Goal: Task Accomplishment & Management: Manage account settings

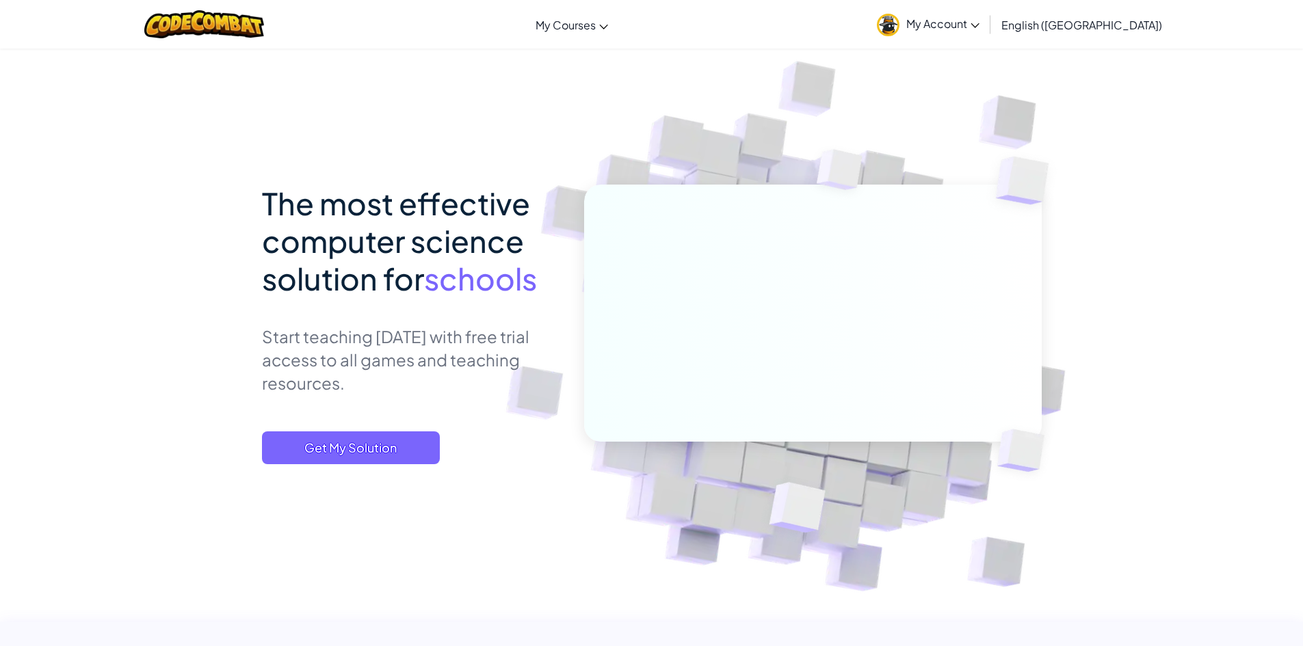
click at [979, 28] on span "My Account" at bounding box center [942, 23] width 73 height 14
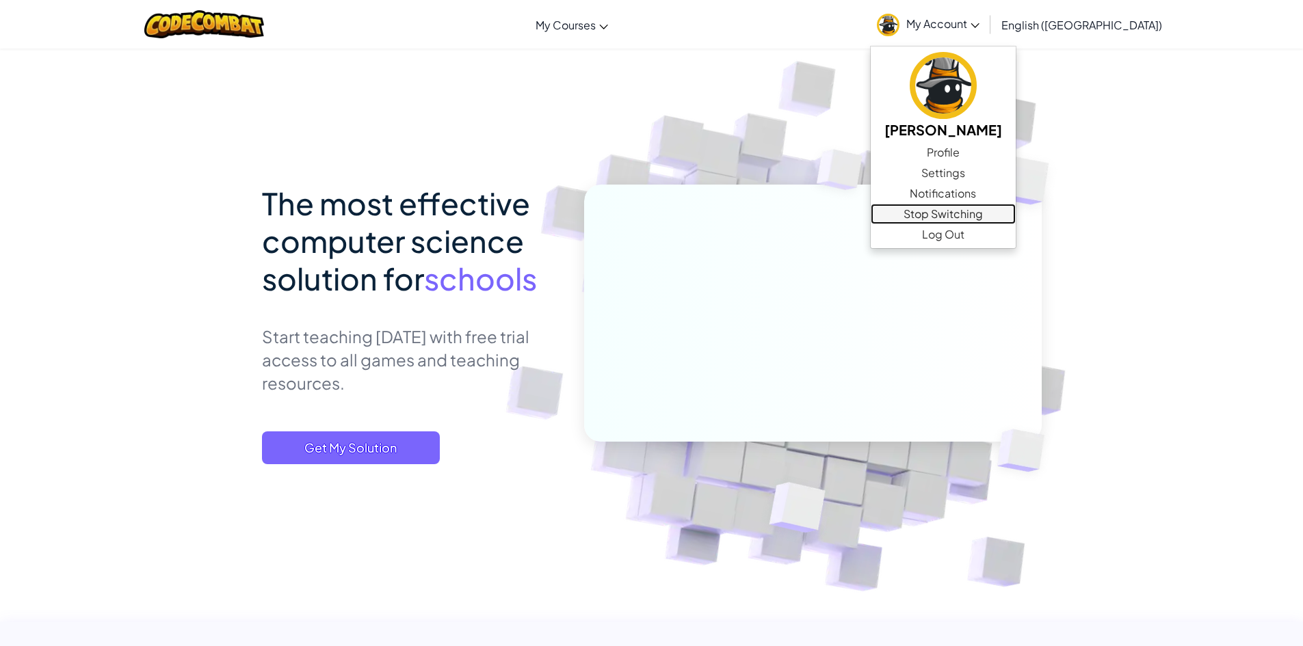
click at [995, 214] on link "Stop Switching" at bounding box center [942, 214] width 145 height 21
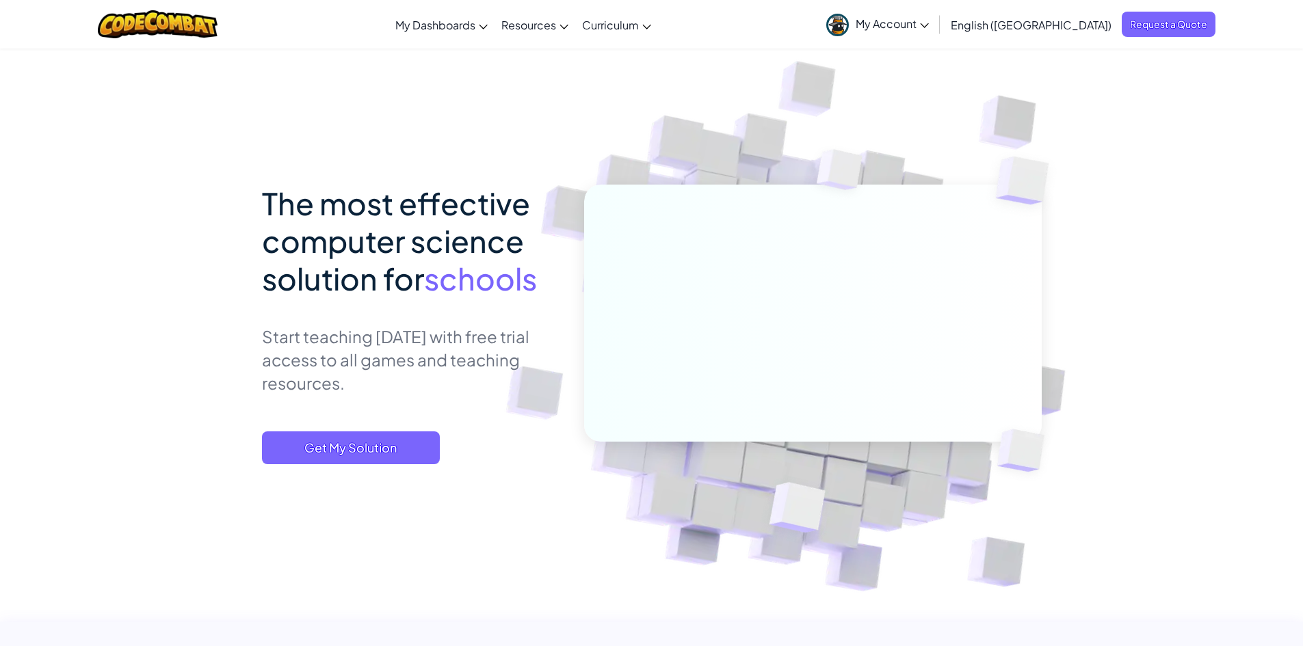
click at [935, 36] on link "My Account" at bounding box center [877, 24] width 116 height 43
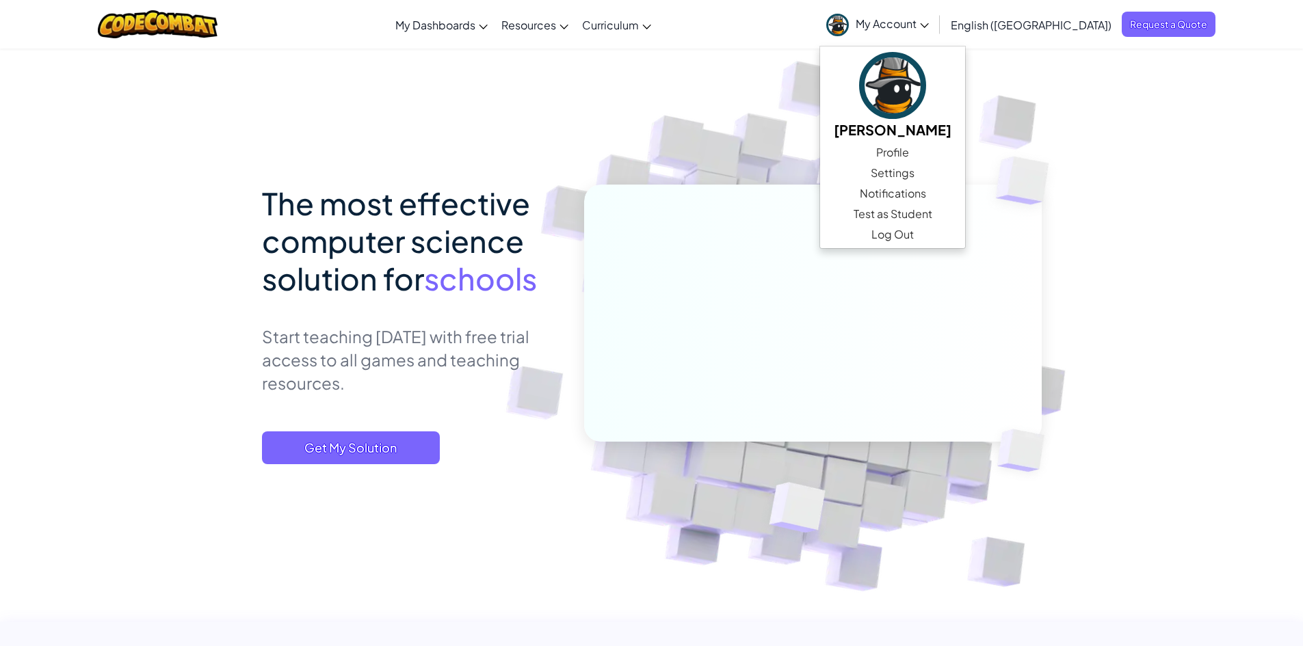
drag, startPoint x: 379, startPoint y: 155, endPoint x: 343, endPoint y: 166, distance: 38.5
click at [379, 154] on div "The most effective computer science solution for schools Start teaching [DATE] …" at bounding box center [651, 308] width 779 height 520
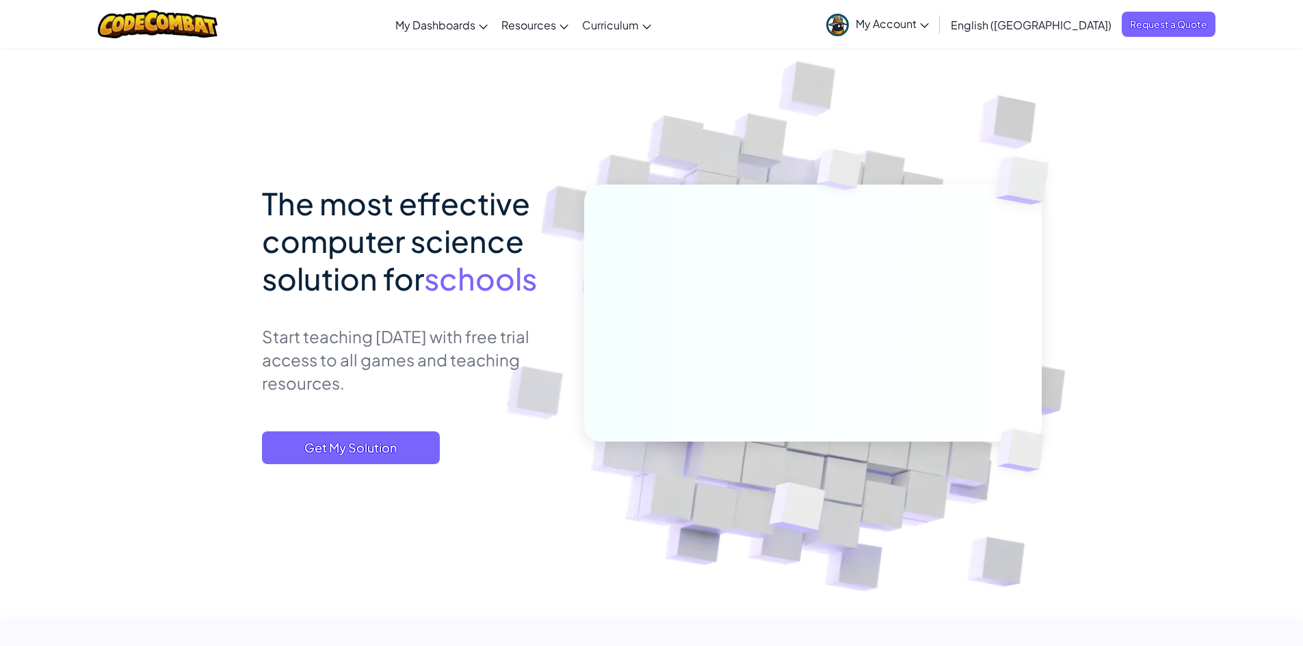
click at [935, 33] on link "My Account" at bounding box center [877, 24] width 116 height 43
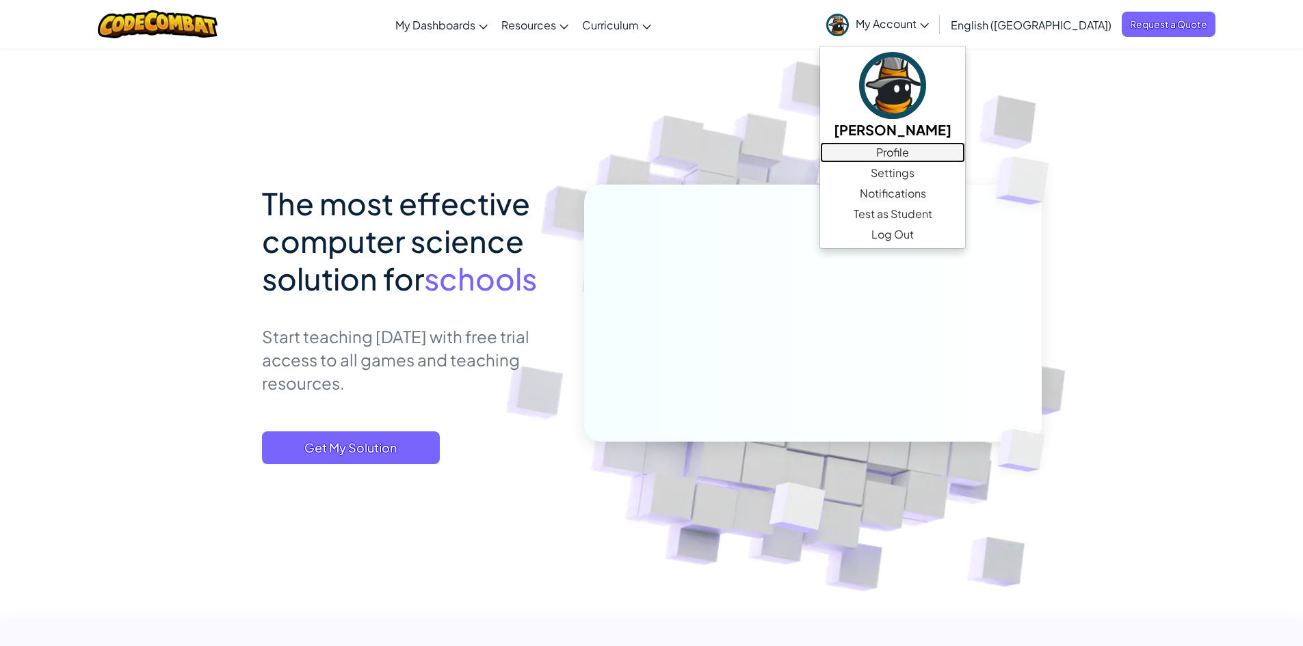
click at [965, 155] on link "Profile" at bounding box center [892, 152] width 145 height 21
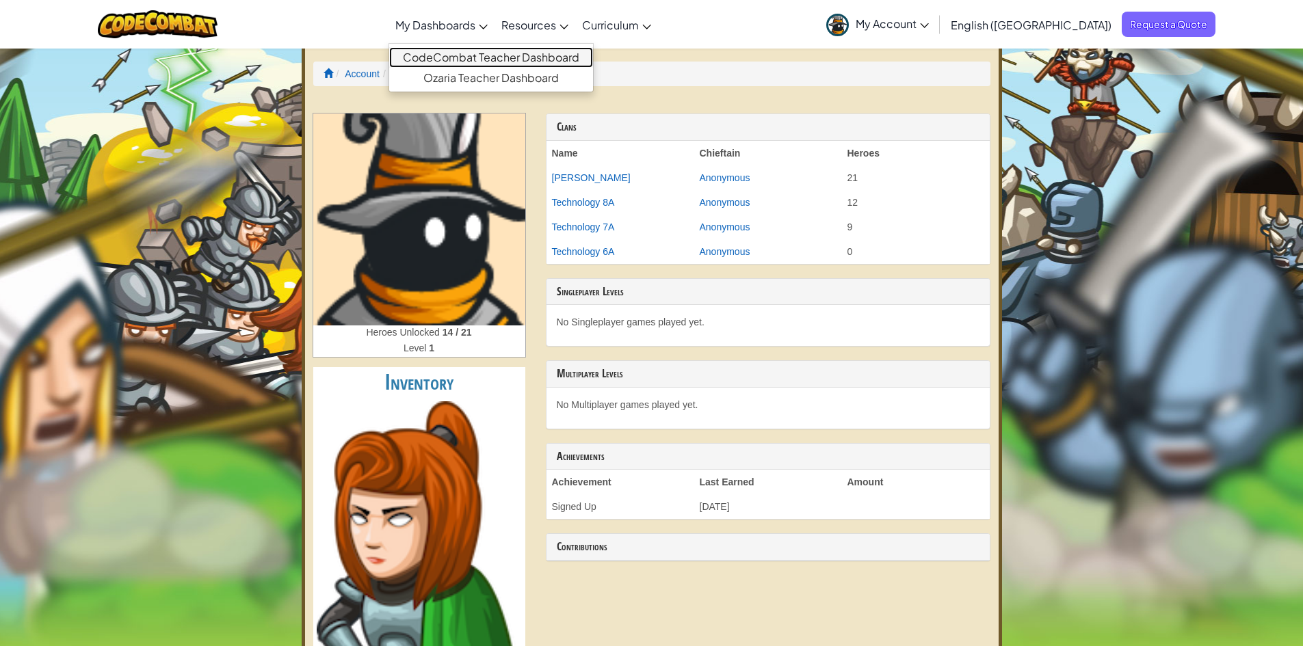
click at [509, 57] on link "CodeCombat Teacher Dashboard" at bounding box center [491, 57] width 204 height 21
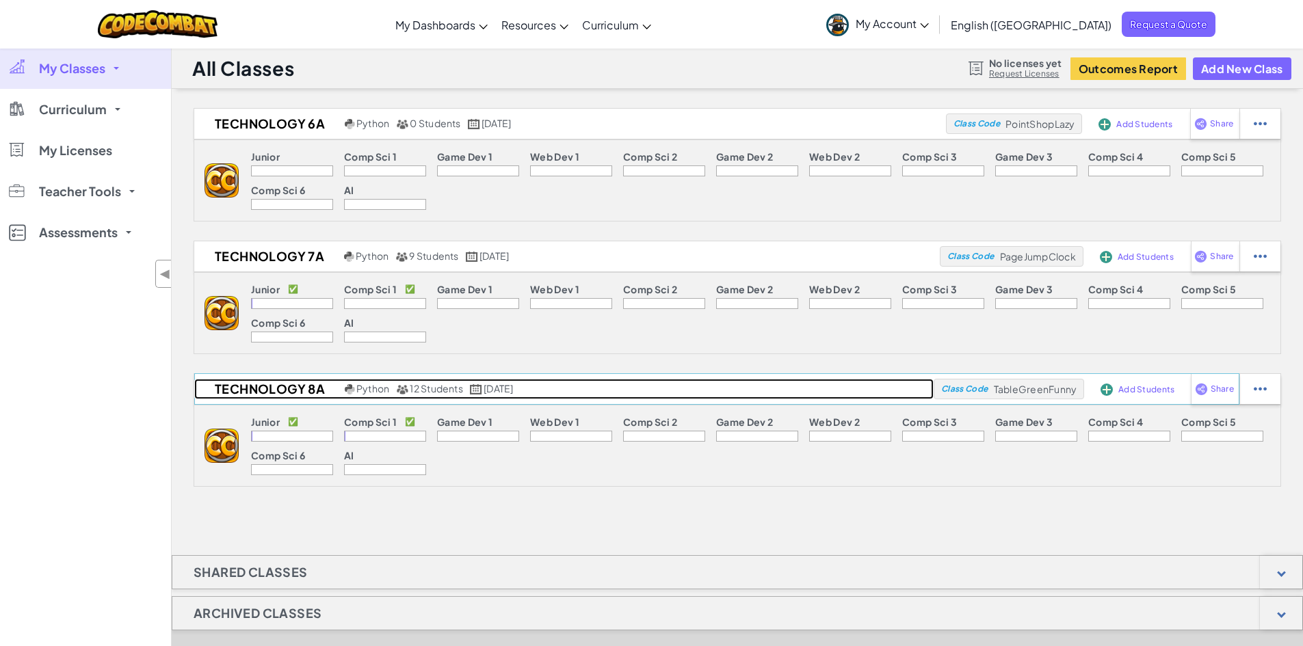
click at [291, 397] on h2 "Technology 8A" at bounding box center [267, 389] width 147 height 21
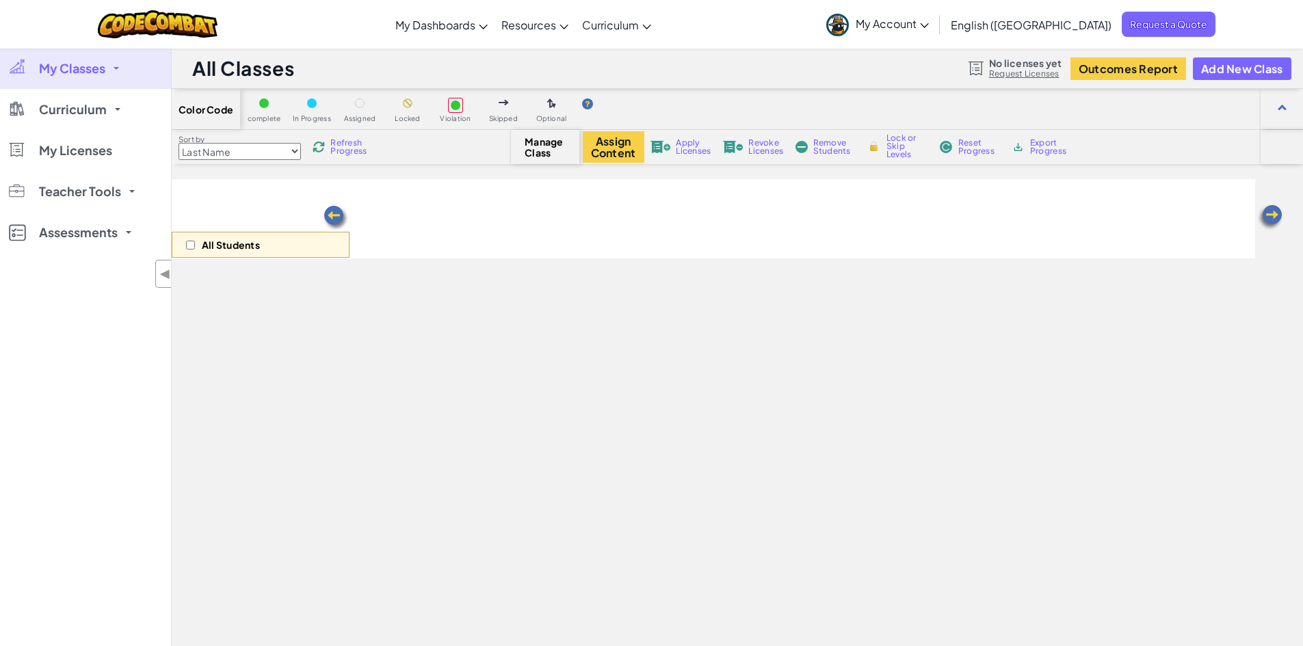
select select "560f1a9f22961295f9427742"
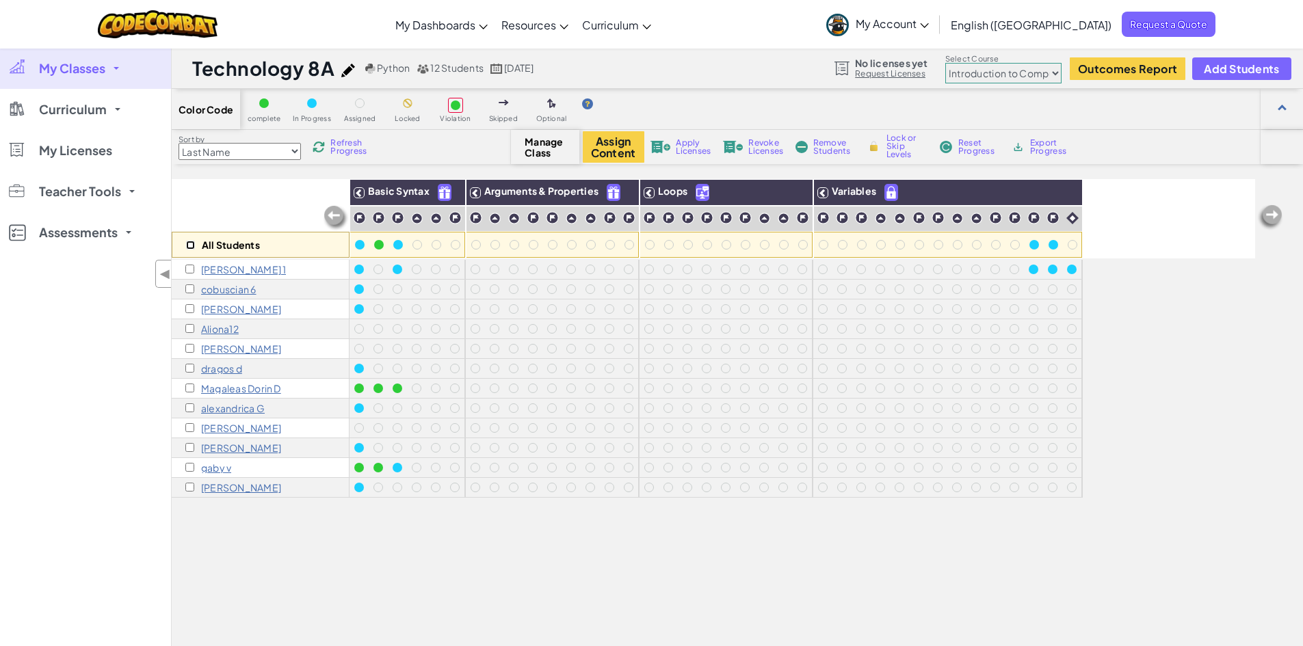
click at [188, 243] on input "checkbox" at bounding box center [190, 245] width 9 height 9
checkbox input "true"
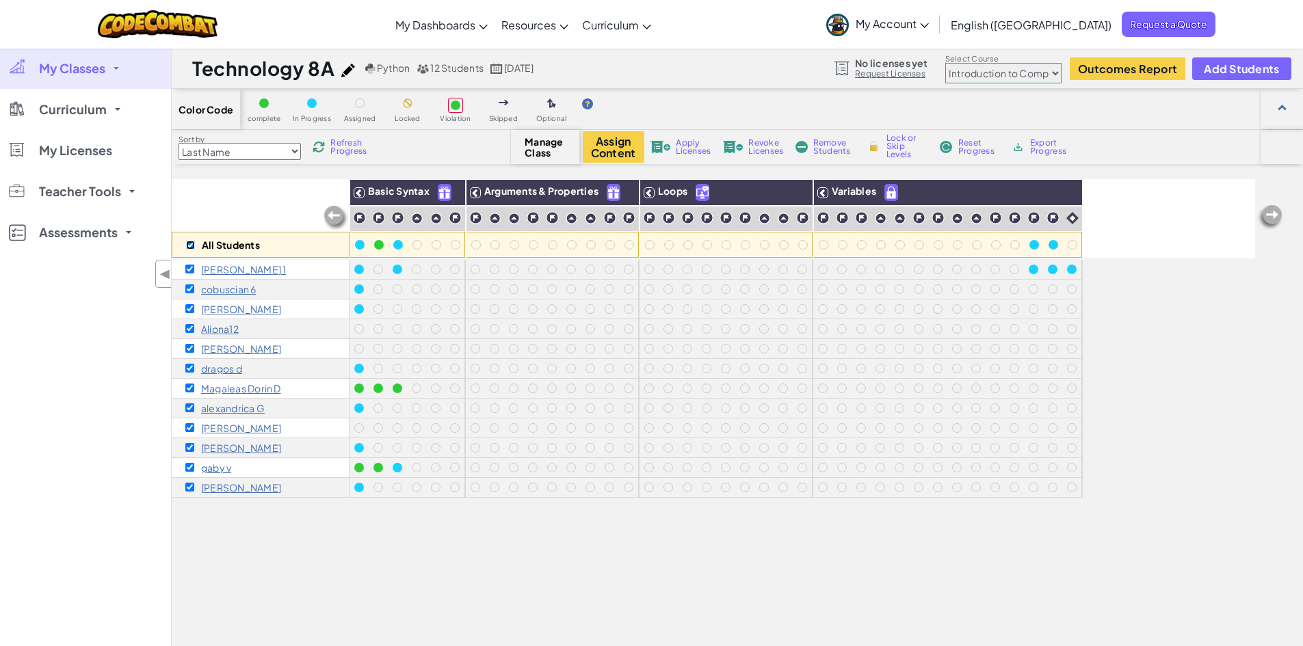
checkbox input "true"
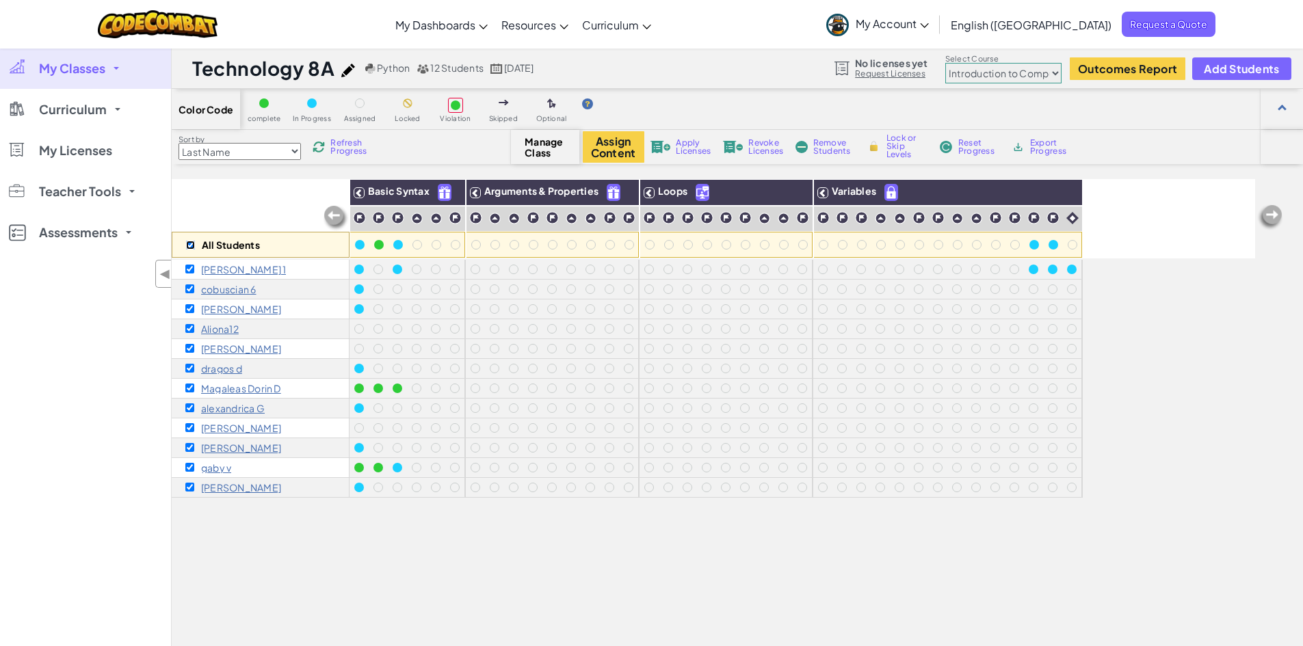
checkbox input "true"
click at [1266, 215] on img at bounding box center [1269, 217] width 27 height 27
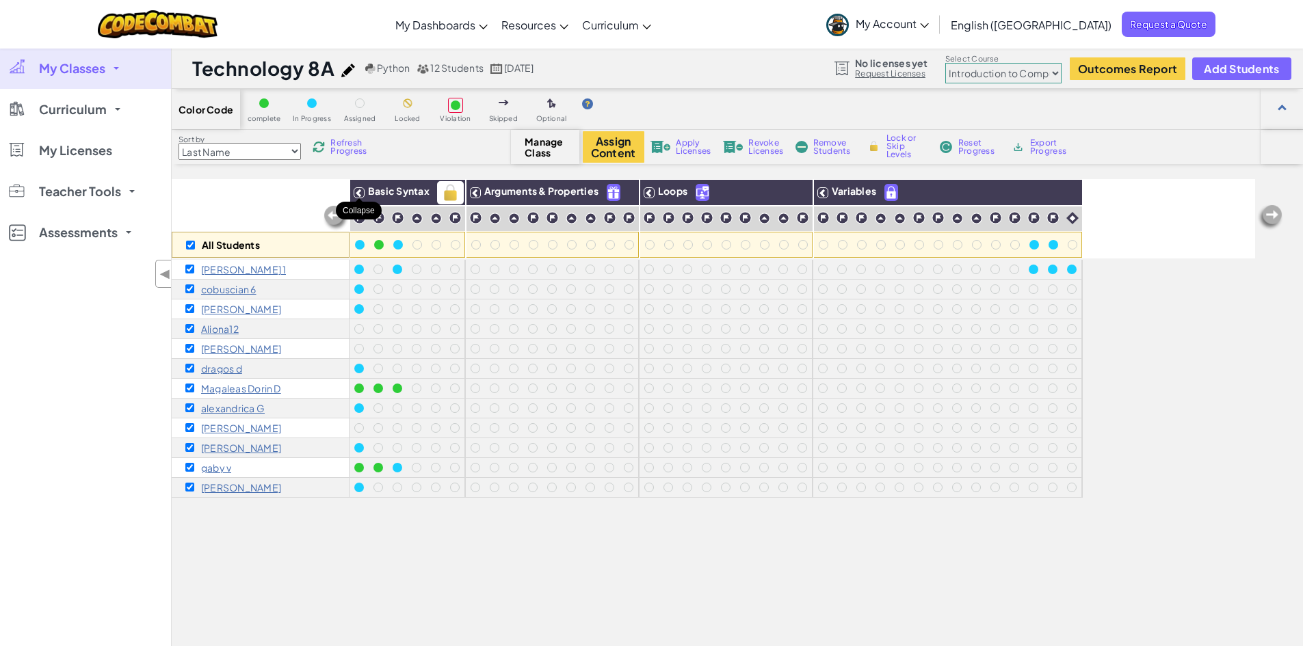
click at [360, 195] on icon at bounding box center [359, 193] width 10 height 10
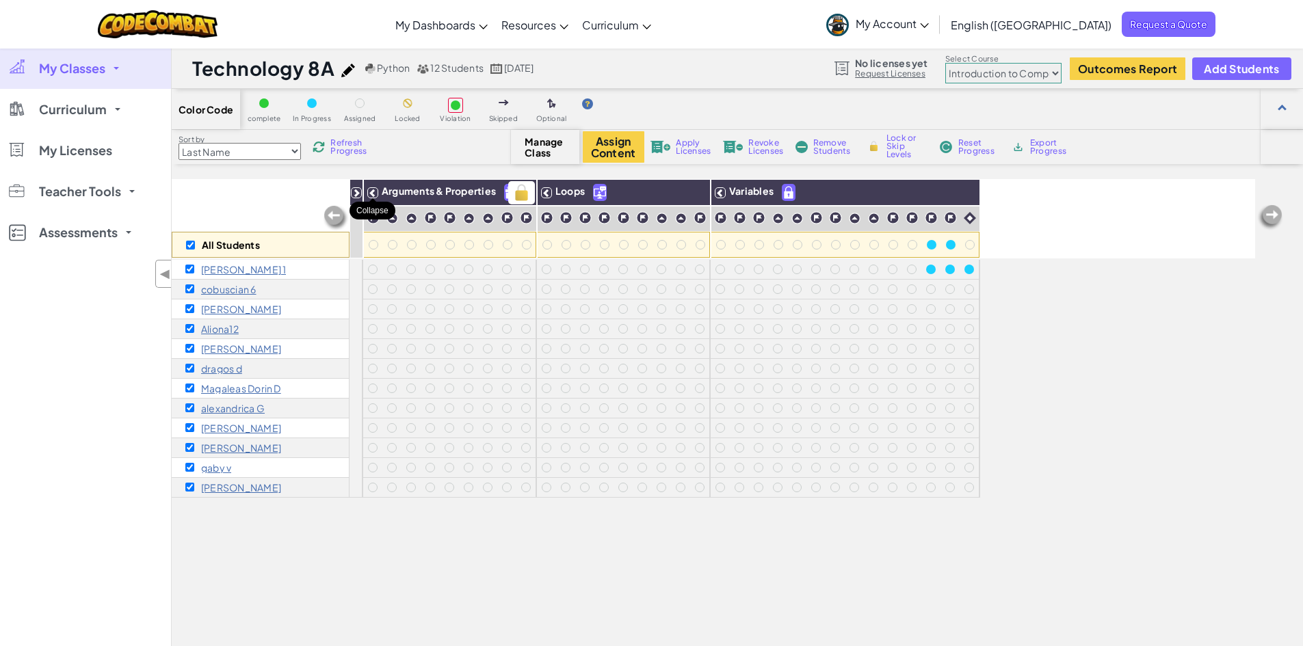
click at [369, 195] on icon at bounding box center [373, 193] width 10 height 10
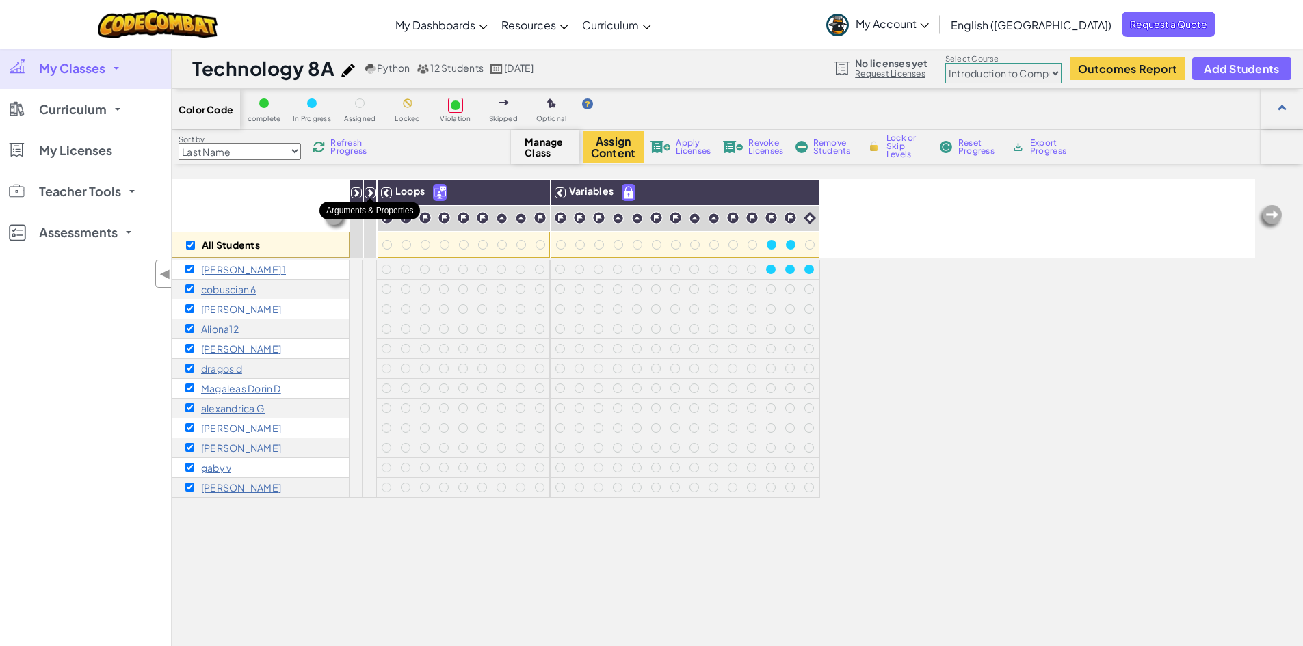
click at [371, 194] on icon at bounding box center [370, 193] width 10 height 10
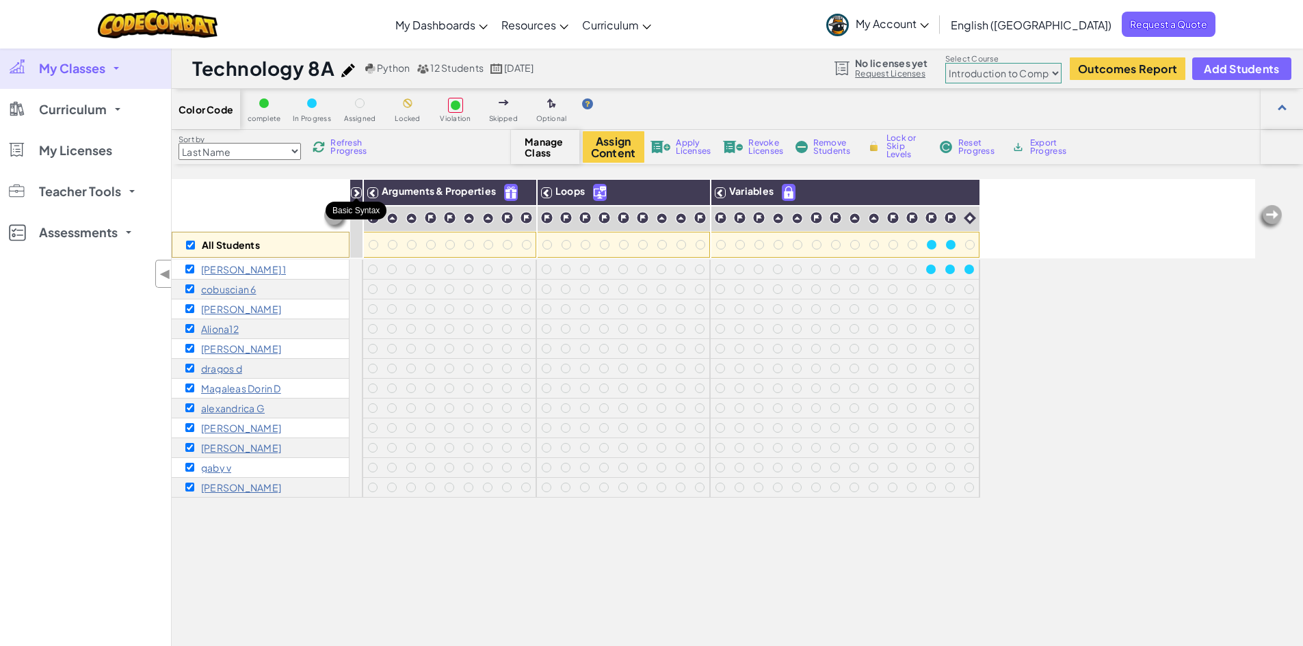
click at [359, 191] on icon at bounding box center [356, 193] width 10 height 10
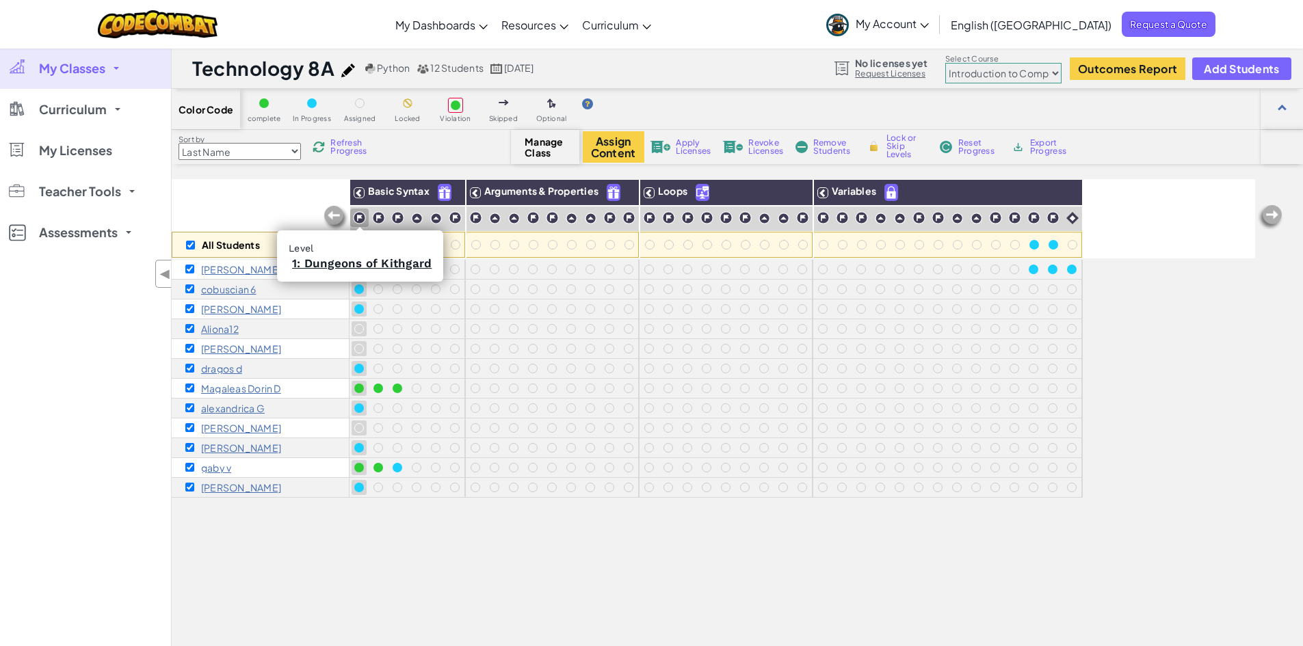
click at [361, 214] on img at bounding box center [359, 217] width 13 height 13
drag, startPoint x: 379, startPoint y: 215, endPoint x: 393, endPoint y: 215, distance: 13.7
click at [380, 215] on img at bounding box center [378, 217] width 13 height 13
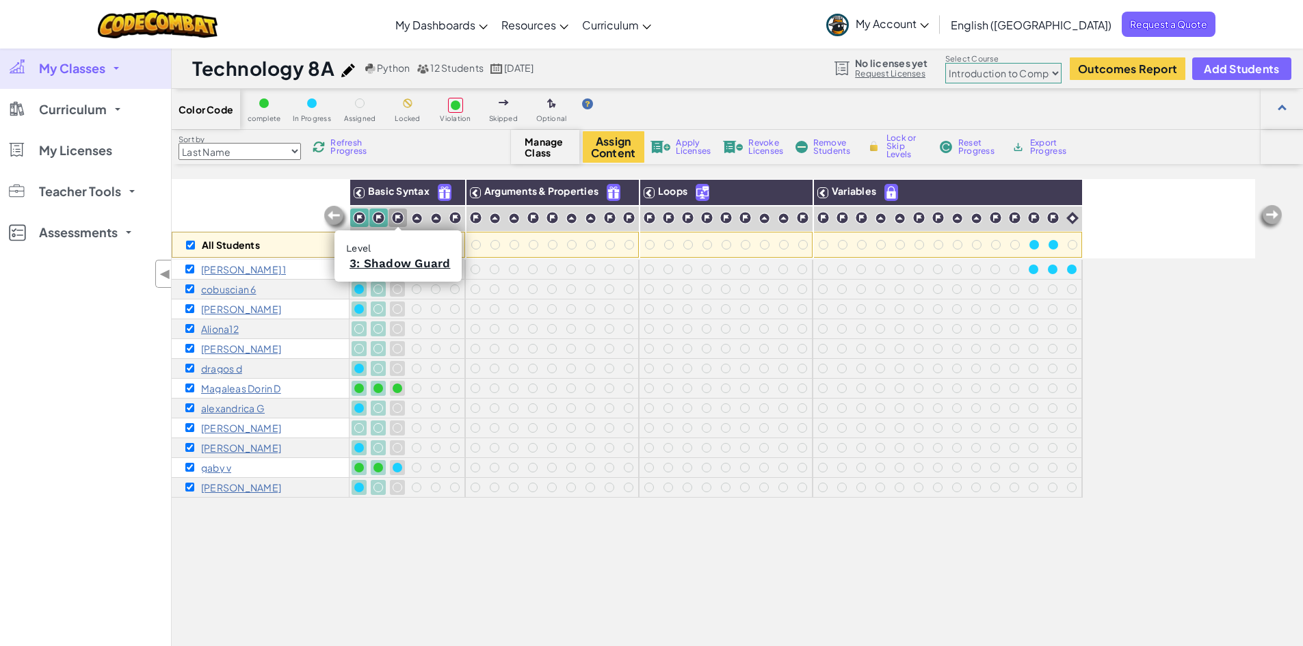
drag, startPoint x: 393, startPoint y: 215, endPoint x: 401, endPoint y: 215, distance: 7.5
click at [394, 215] on img at bounding box center [397, 217] width 13 height 13
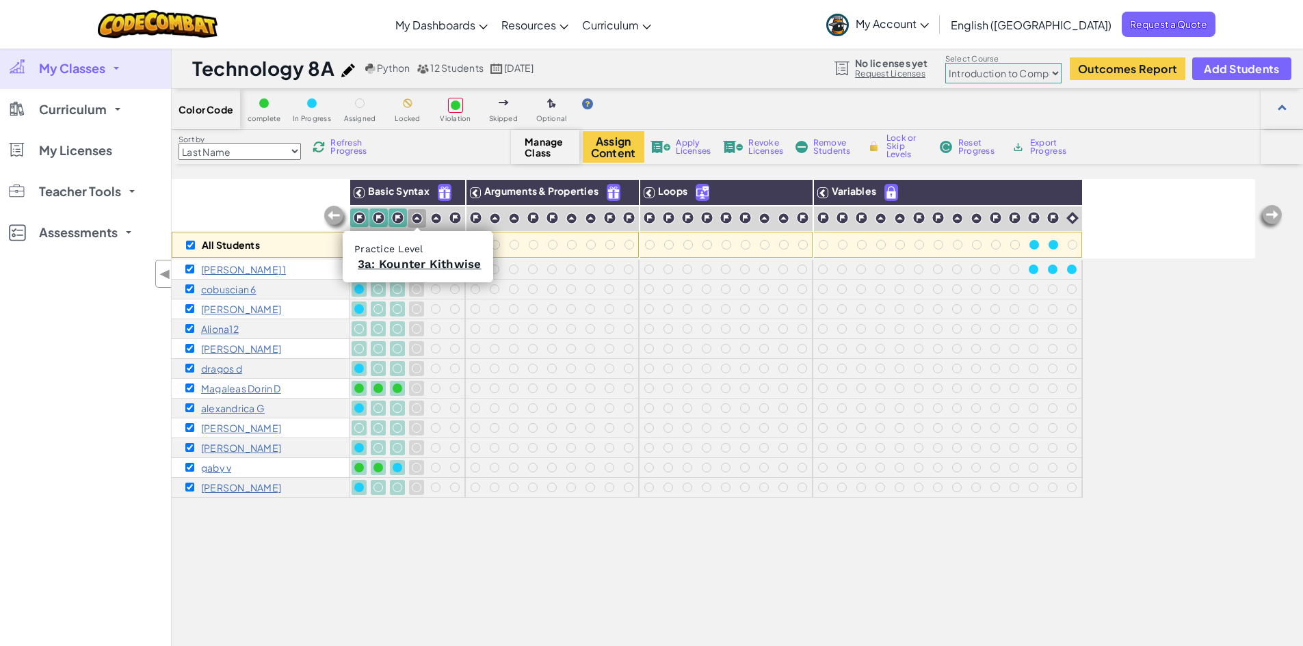
drag, startPoint x: 410, startPoint y: 215, endPoint x: 424, endPoint y: 215, distance: 14.4
click at [410, 215] on div at bounding box center [417, 218] width 18 height 18
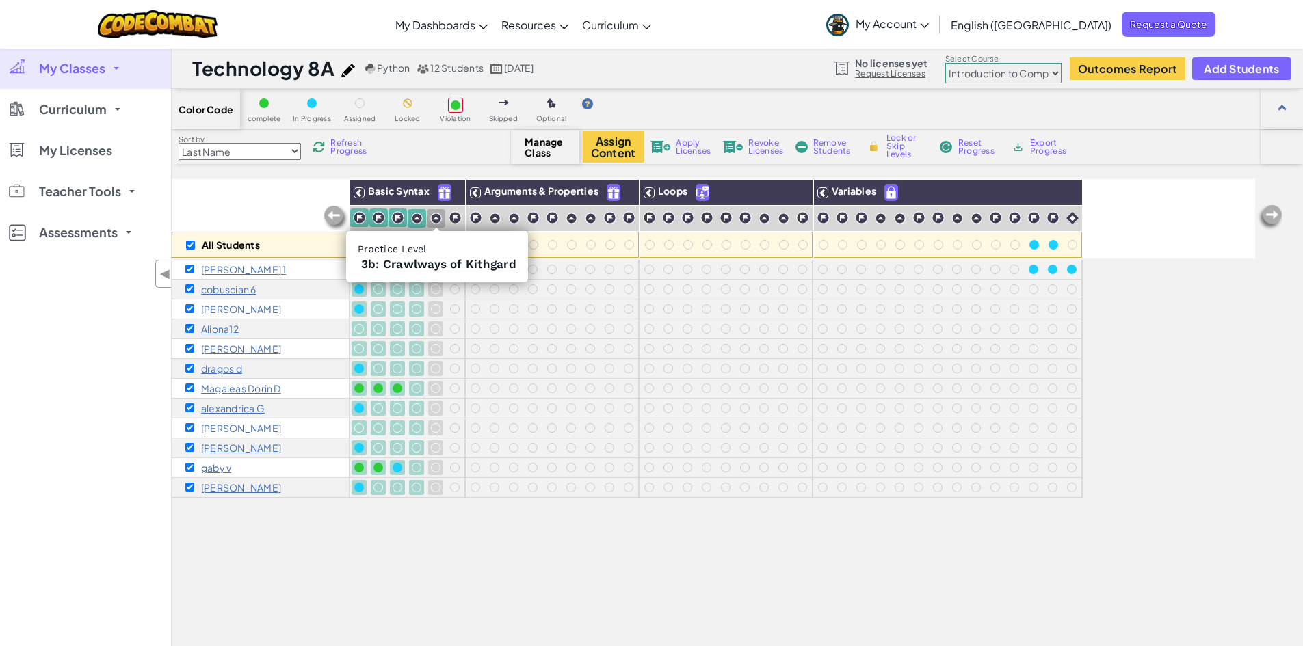
drag, startPoint x: 433, startPoint y: 221, endPoint x: 460, endPoint y: 219, distance: 27.4
click at [434, 221] on img at bounding box center [436, 219] width 12 height 12
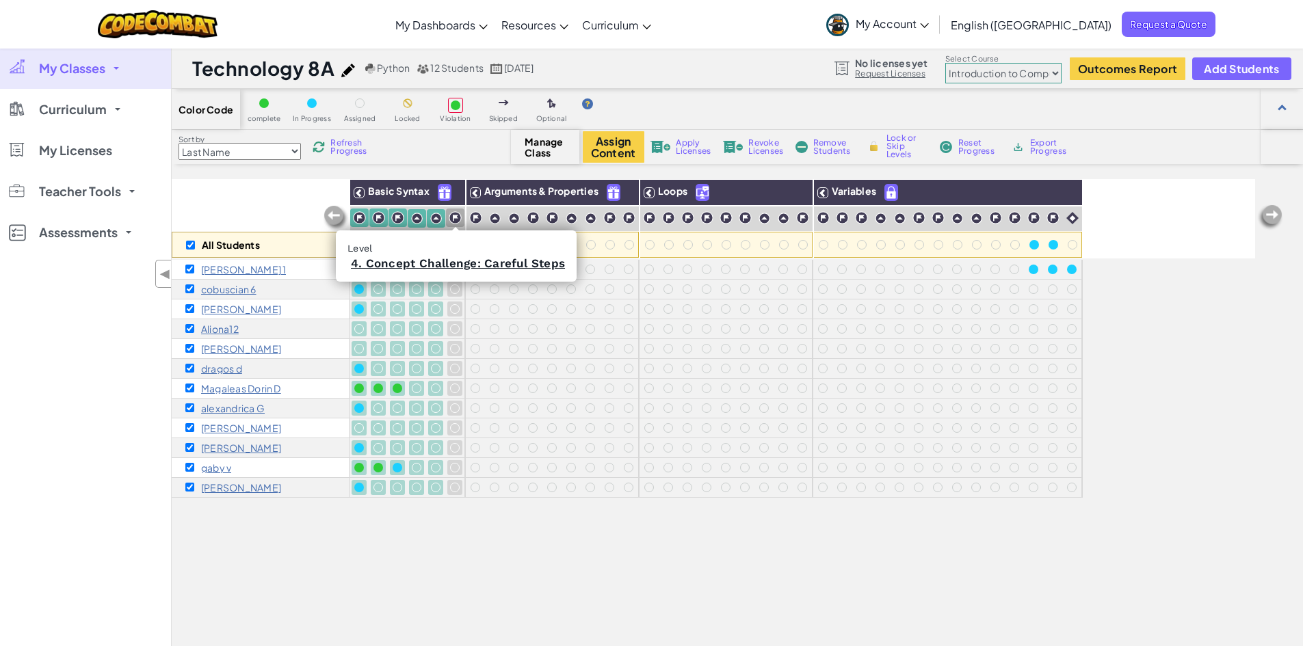
click at [461, 220] on img at bounding box center [455, 217] width 13 height 13
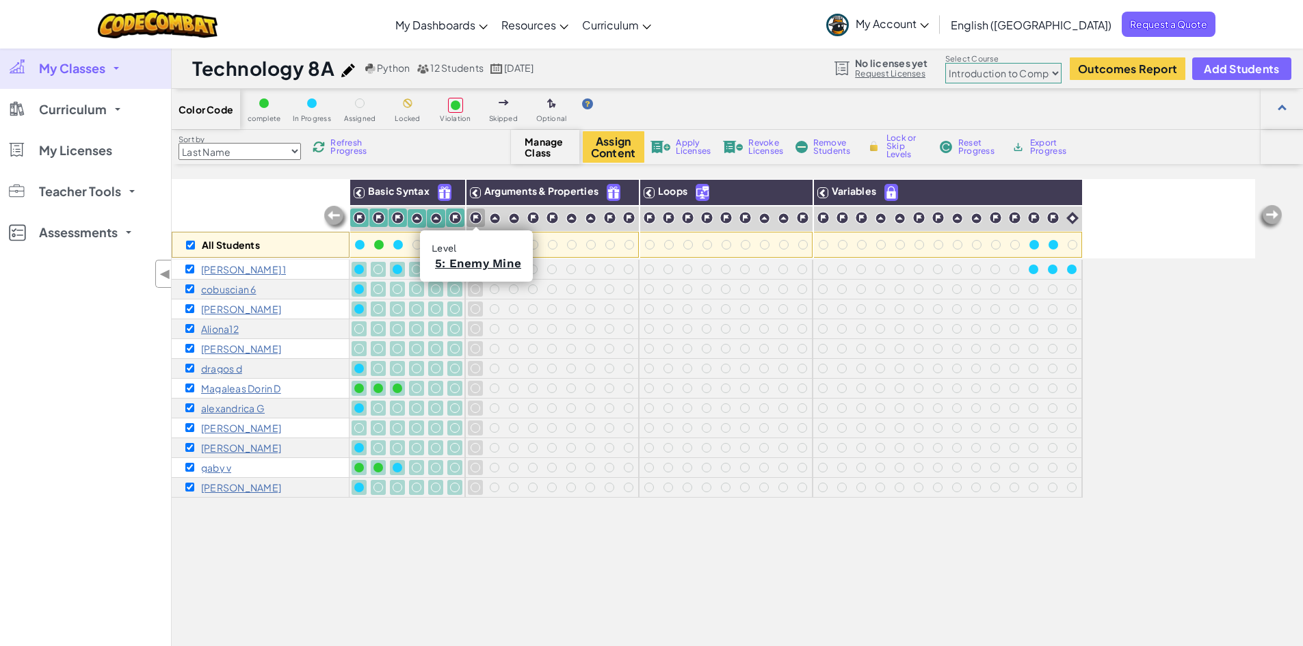
drag, startPoint x: 475, startPoint y: 221, endPoint x: 502, endPoint y: 220, distance: 27.4
click at [477, 221] on img at bounding box center [475, 217] width 13 height 13
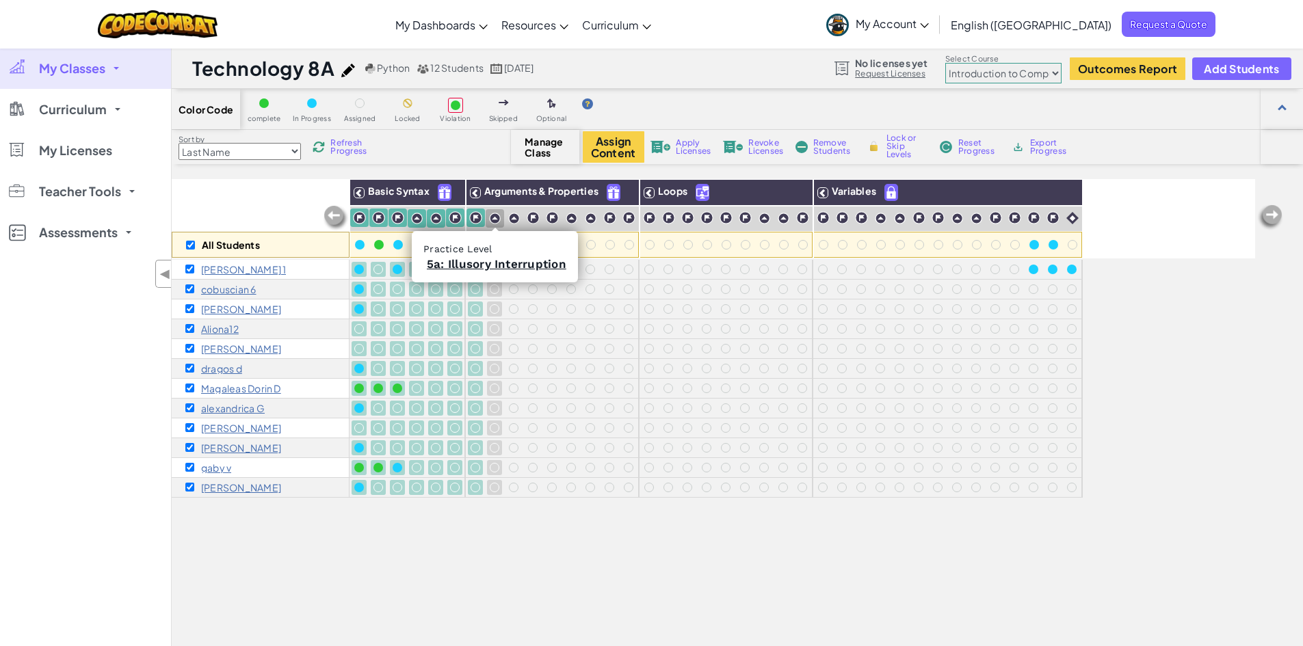
click at [495, 217] on img at bounding box center [495, 219] width 12 height 12
drag, startPoint x: 519, startPoint y: 215, endPoint x: 538, endPoint y: 217, distance: 19.2
click at [519, 217] on img at bounding box center [514, 219] width 12 height 12
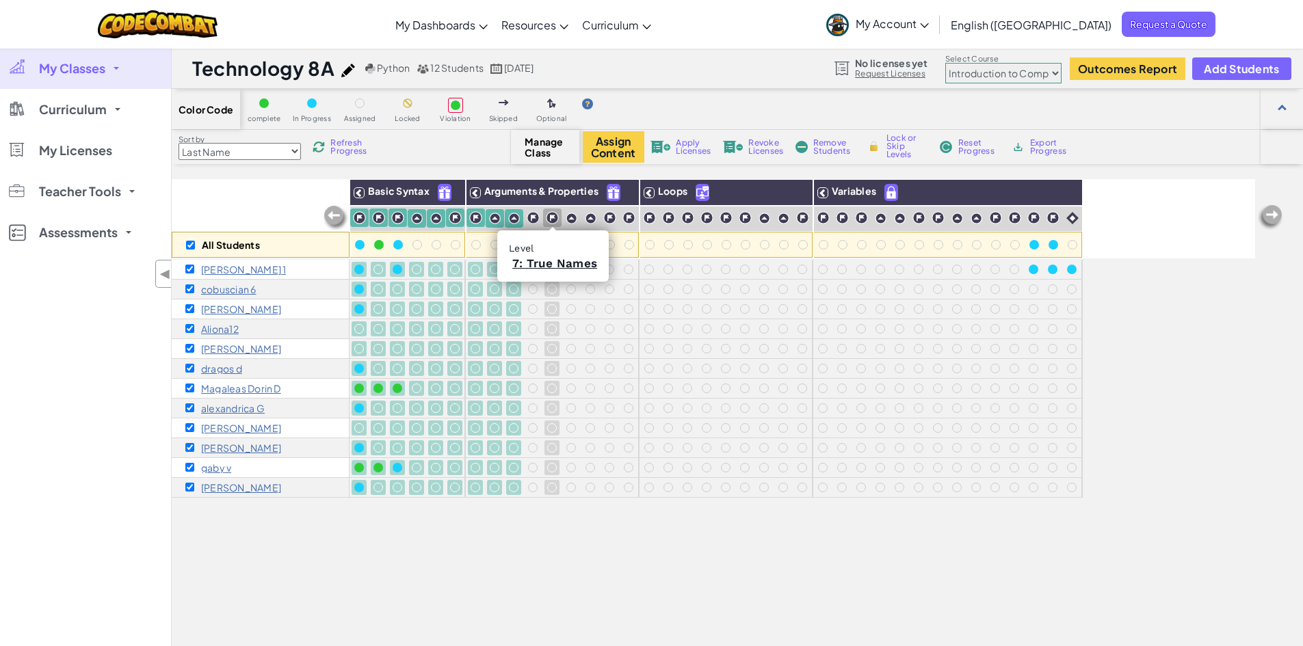
click at [551, 217] on img at bounding box center [552, 217] width 13 height 13
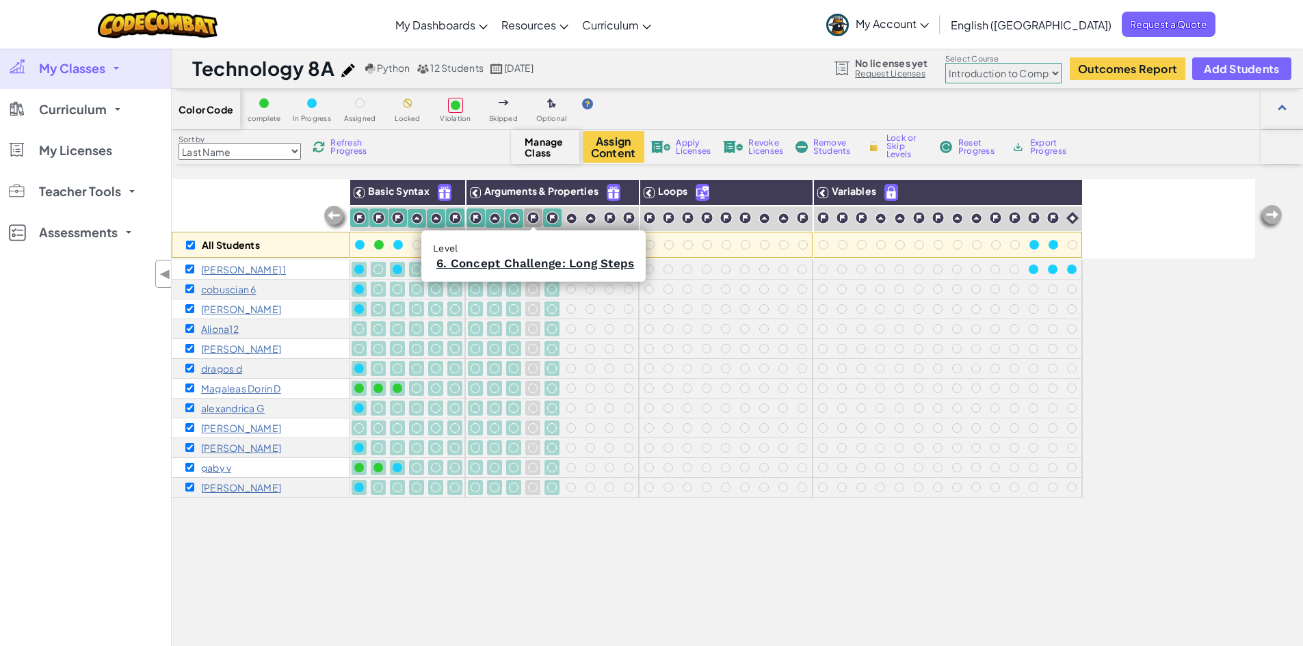
click at [537, 217] on img at bounding box center [532, 217] width 13 height 13
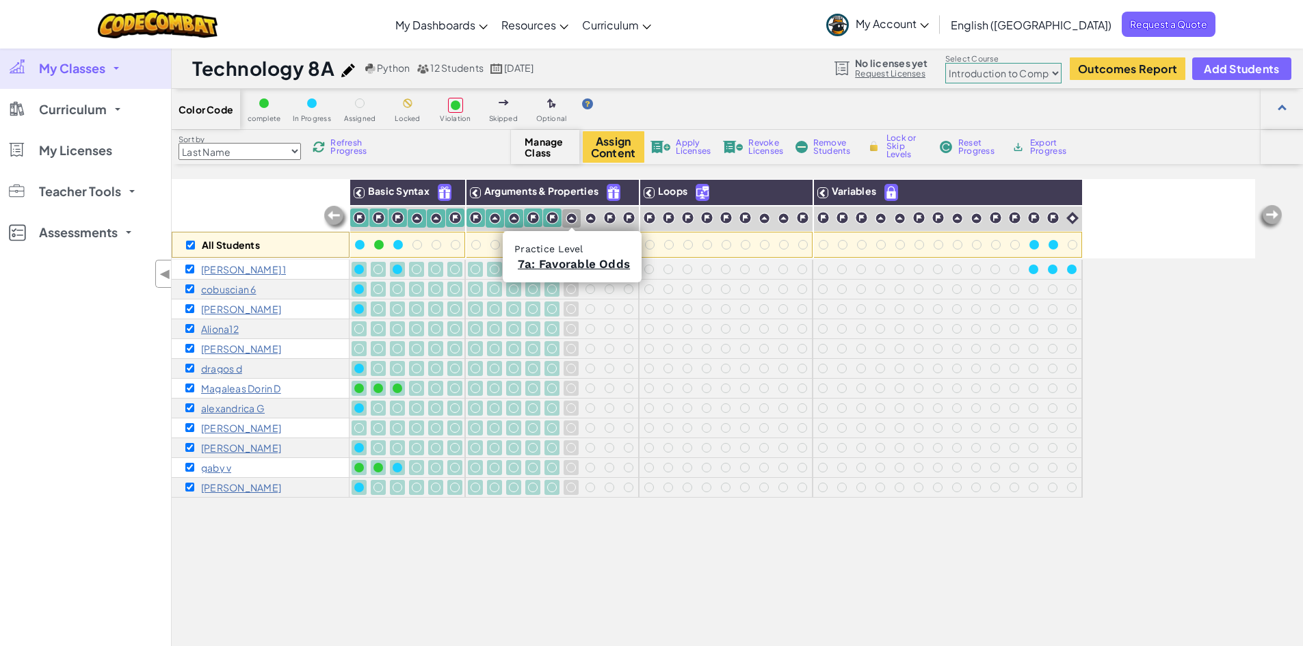
drag, startPoint x: 567, startPoint y: 219, endPoint x: 574, endPoint y: 219, distance: 6.9
click at [569, 219] on img at bounding box center [571, 219] width 12 height 12
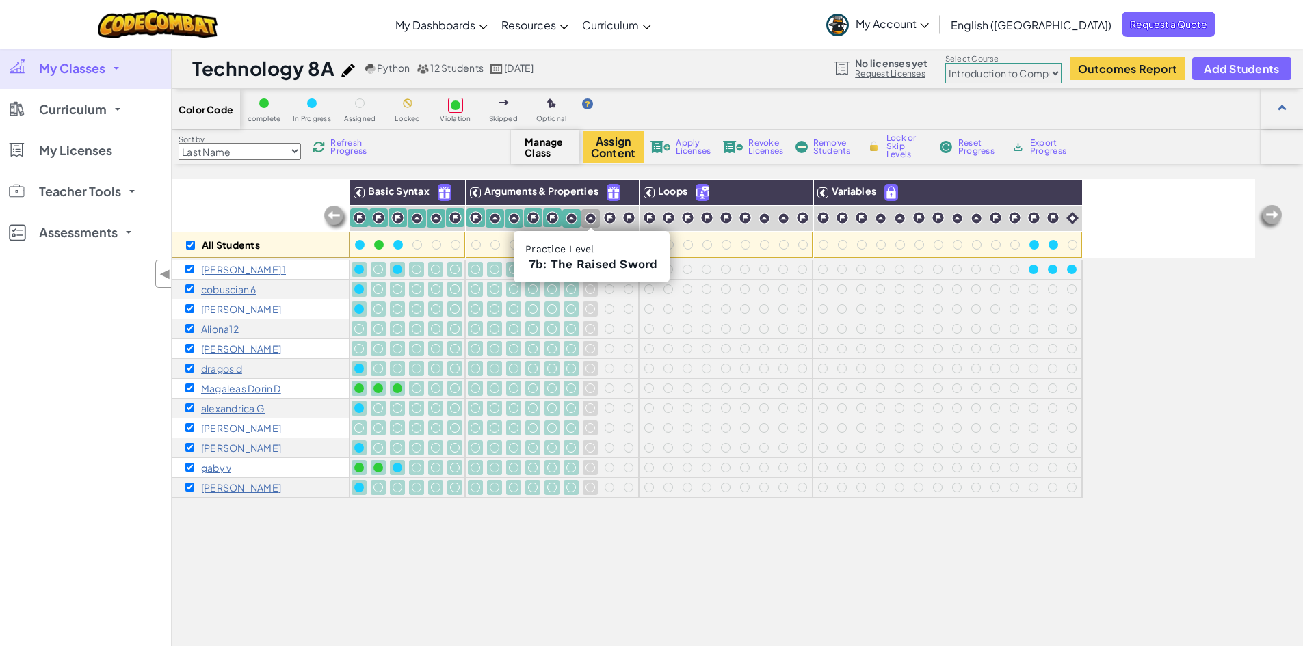
click at [591, 215] on img at bounding box center [591, 219] width 12 height 12
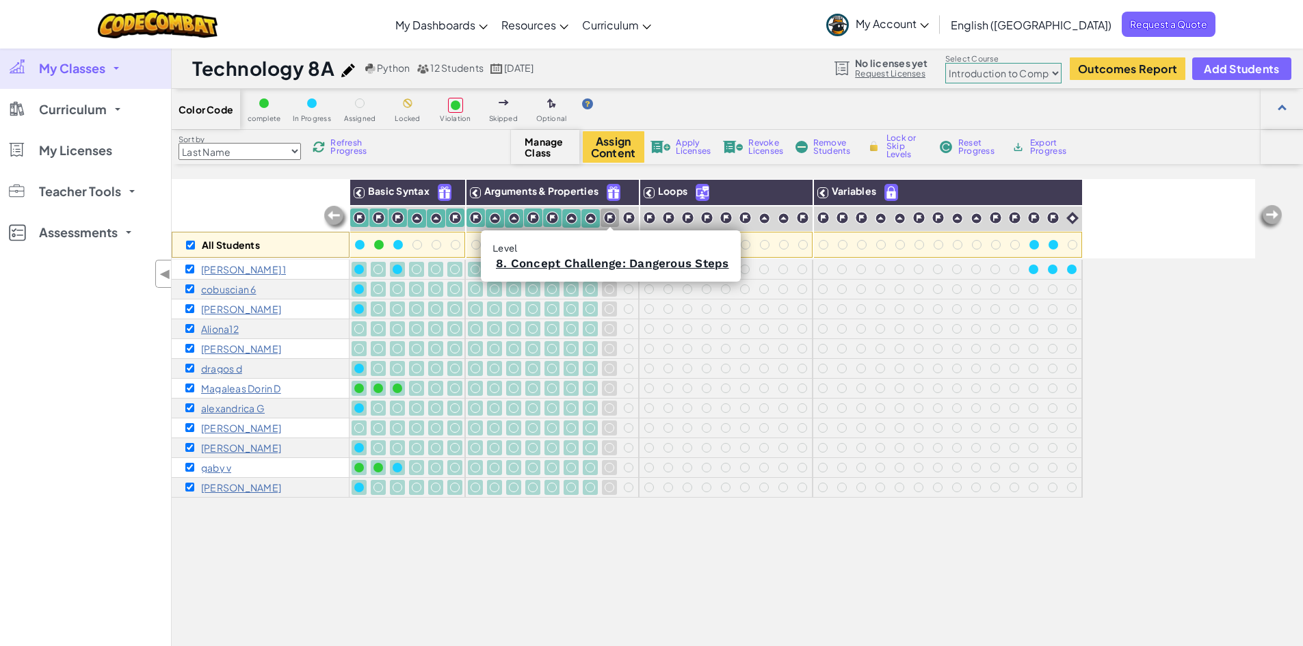
drag, startPoint x: 606, startPoint y: 213, endPoint x: 615, endPoint y: 215, distance: 9.1
click at [607, 215] on img at bounding box center [609, 217] width 13 height 13
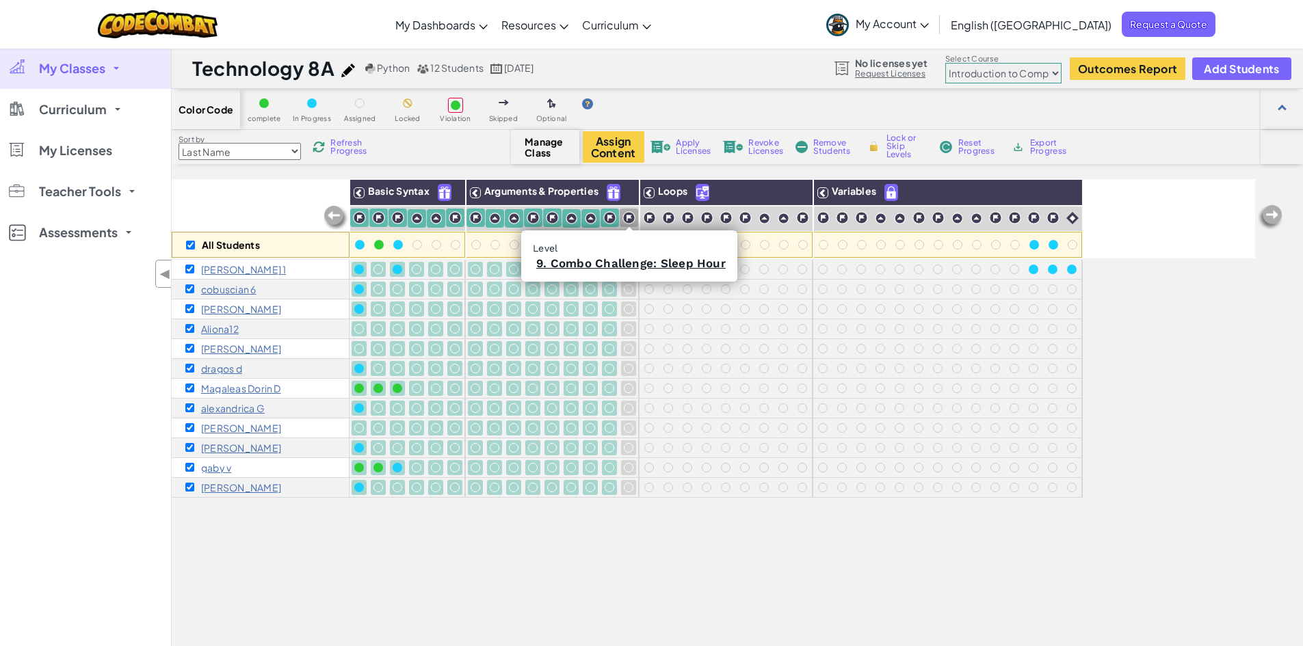
click at [629, 214] on img at bounding box center [628, 217] width 13 height 13
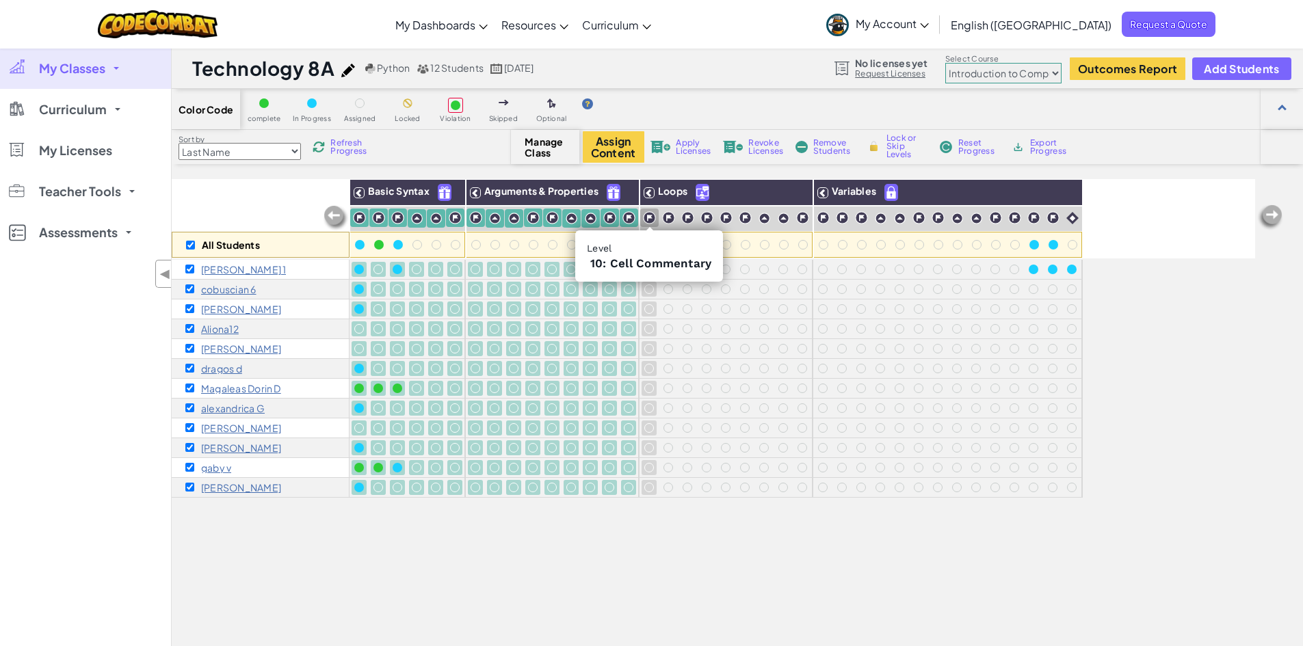
click at [656, 220] on div at bounding box center [649, 218] width 18 height 18
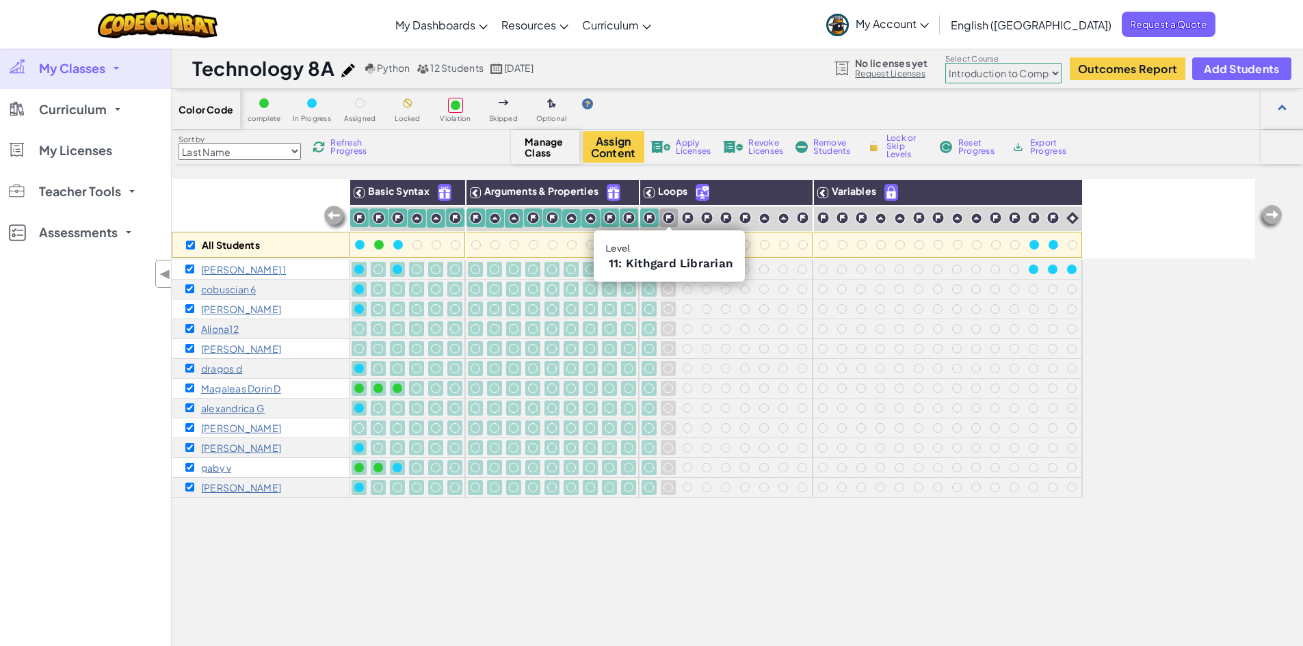
click at [666, 220] on img at bounding box center [668, 217] width 13 height 13
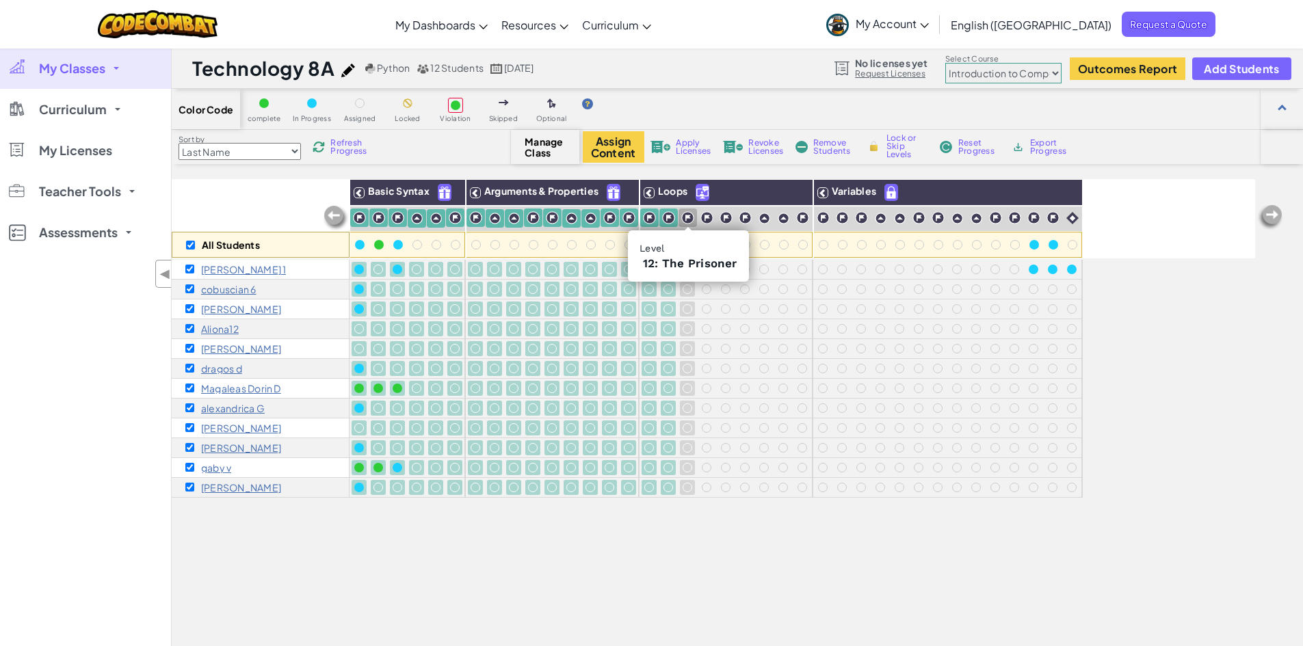
click at [688, 219] on img at bounding box center [687, 217] width 13 height 13
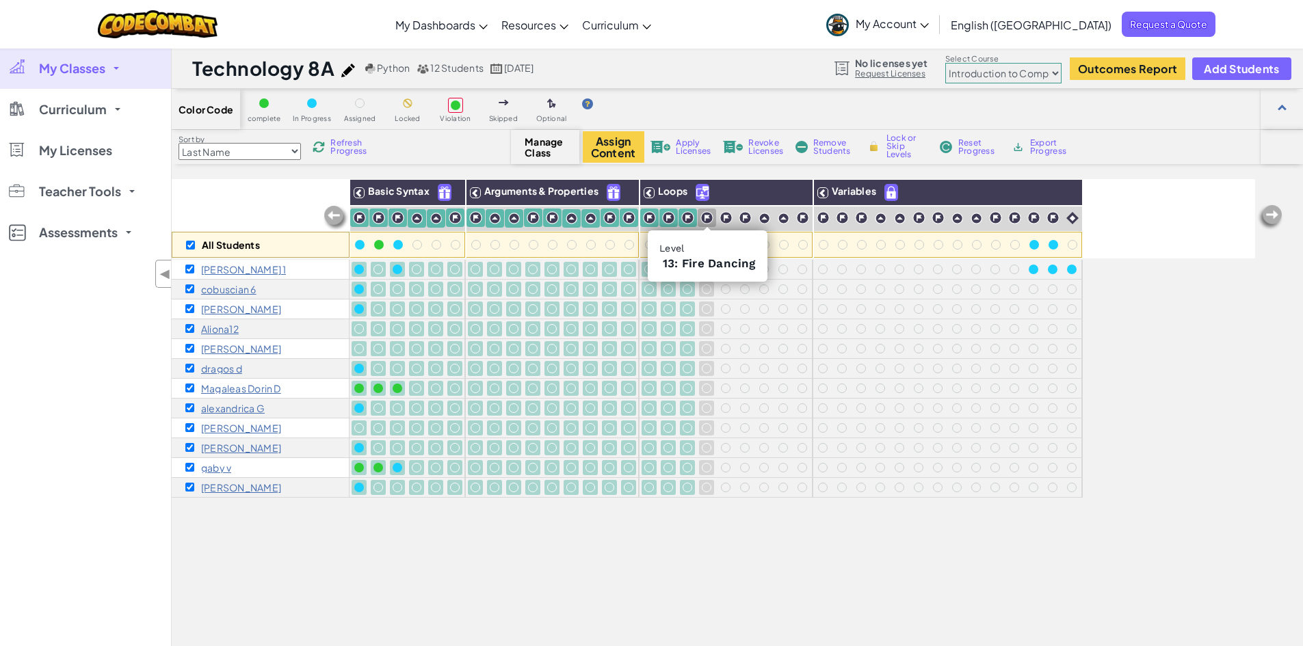
click at [709, 218] on img at bounding box center [706, 217] width 13 height 13
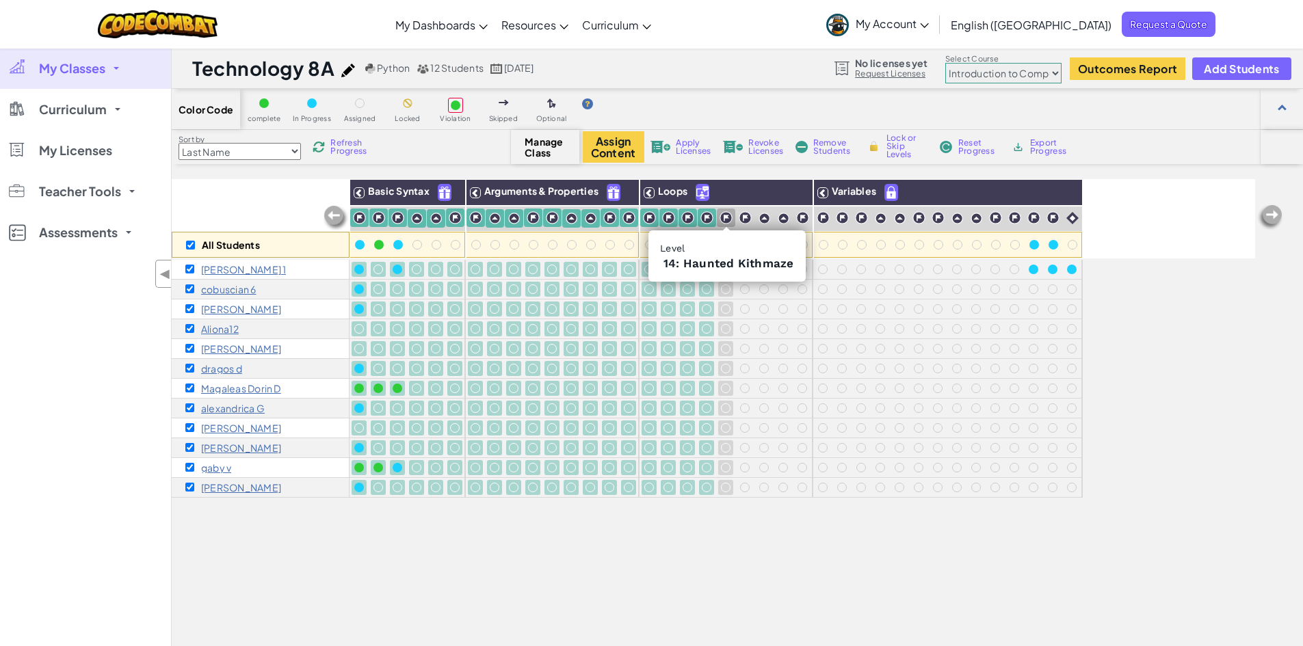
click at [725, 217] on img at bounding box center [725, 217] width 13 height 13
click at [744, 218] on img at bounding box center [744, 217] width 13 height 13
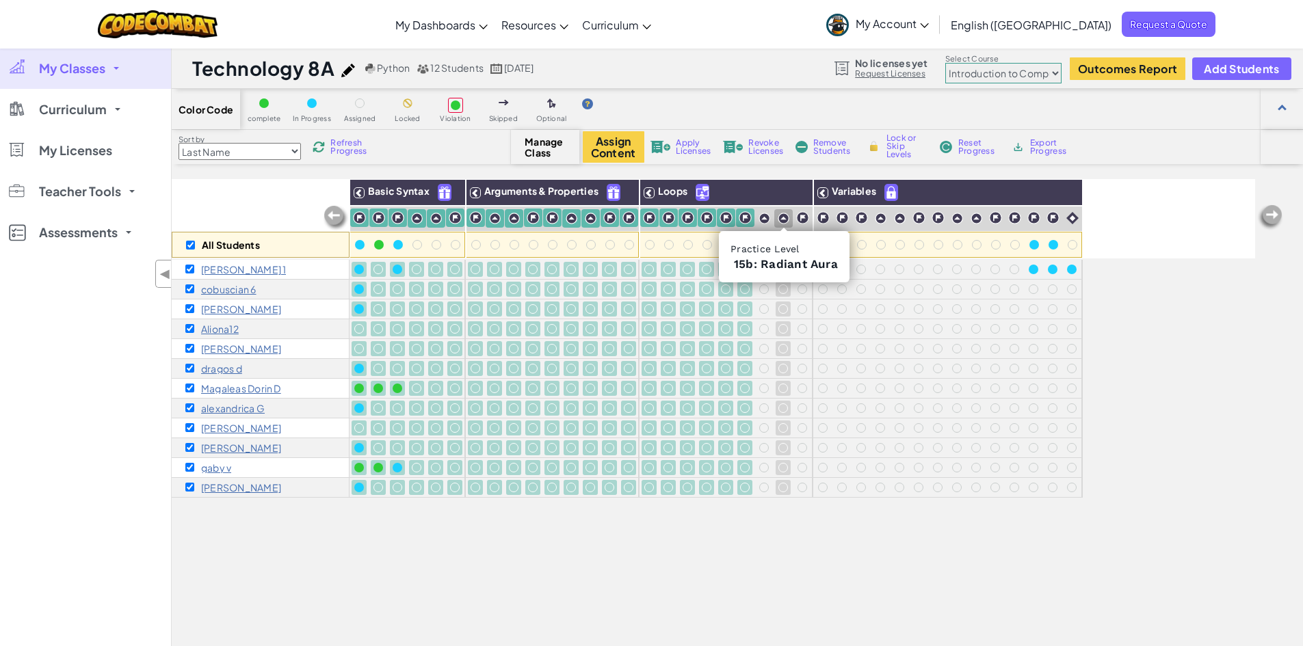
click at [776, 219] on div at bounding box center [783, 218] width 18 height 18
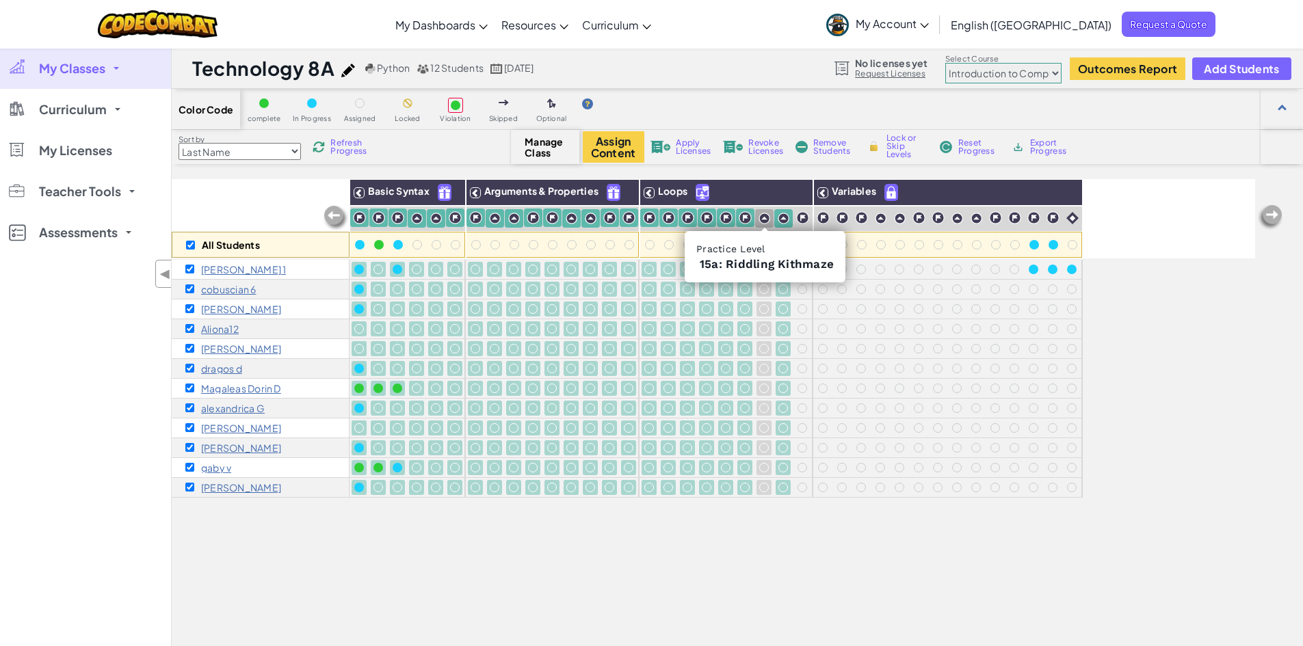
click at [760, 220] on img at bounding box center [764, 219] width 12 height 12
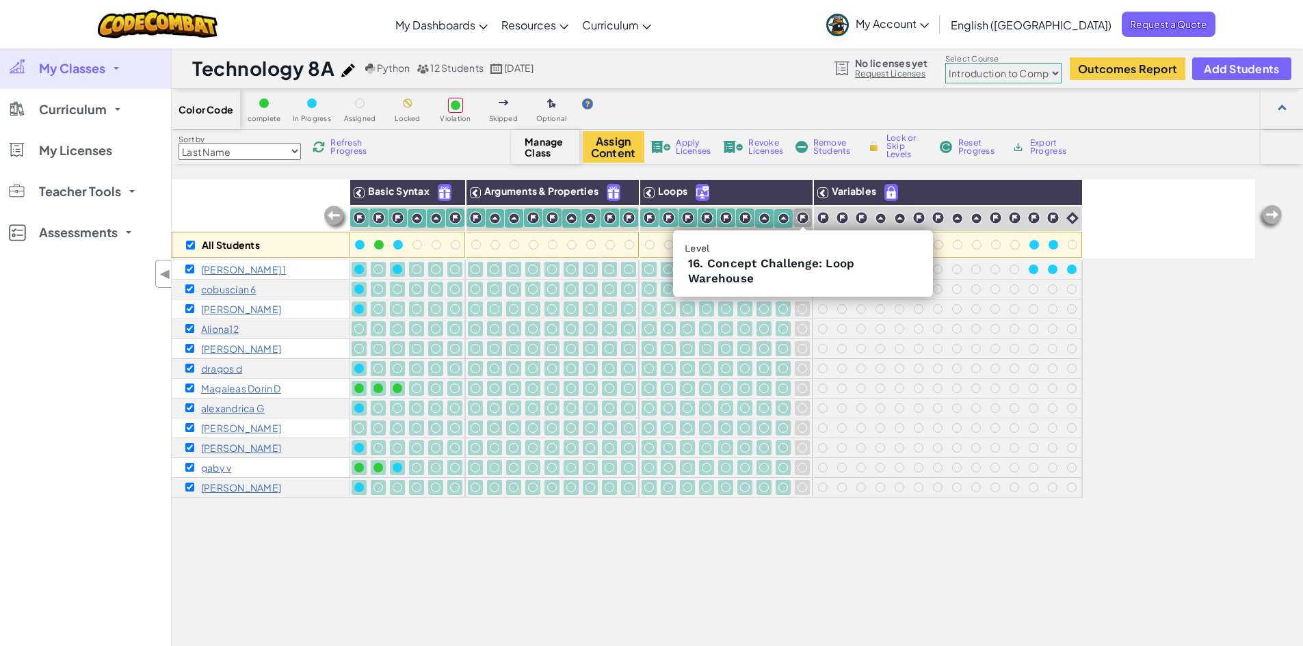
click at [803, 220] on img at bounding box center [802, 217] width 13 height 13
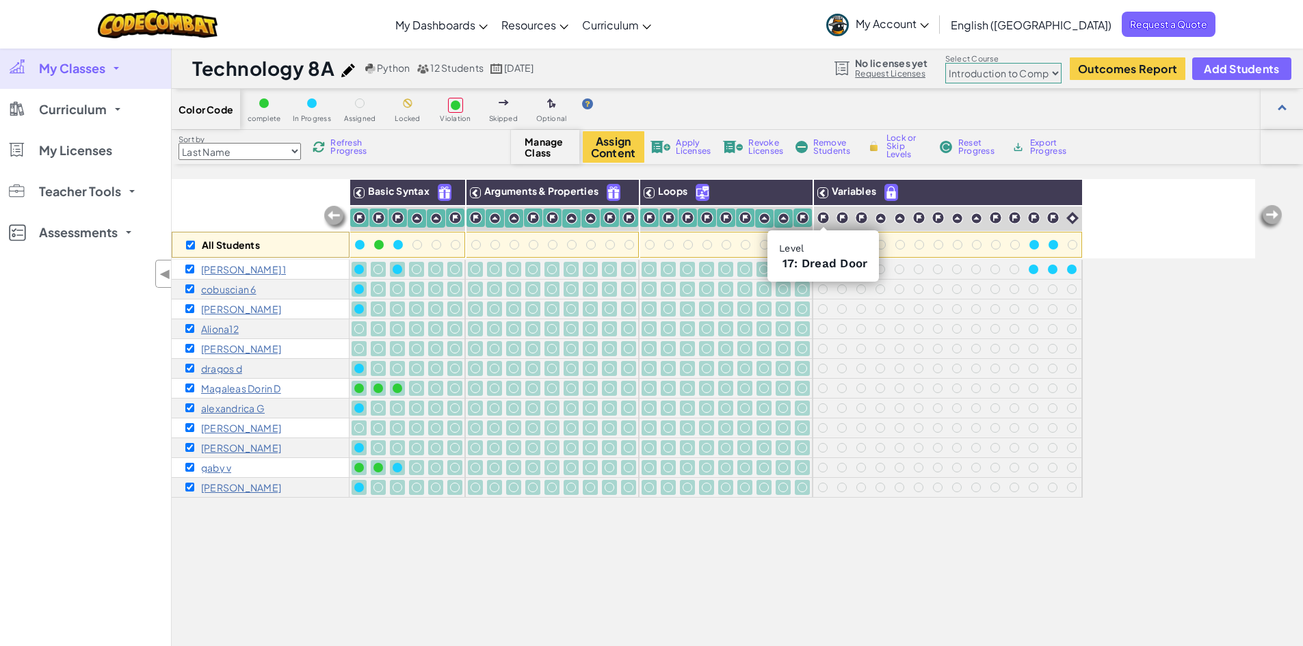
click at [832, 216] on div at bounding box center [823, 218] width 19 height 18
click at [825, 217] on img at bounding box center [822, 217] width 13 height 13
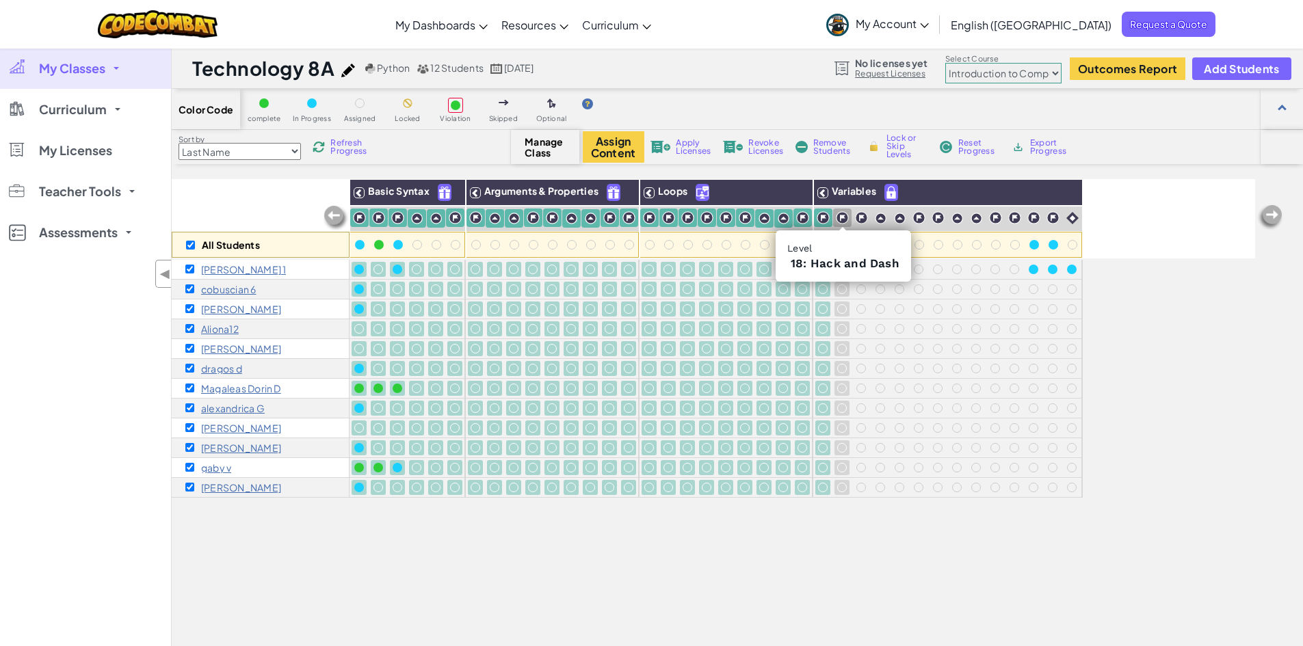
click at [843, 220] on img at bounding box center [842, 217] width 13 height 13
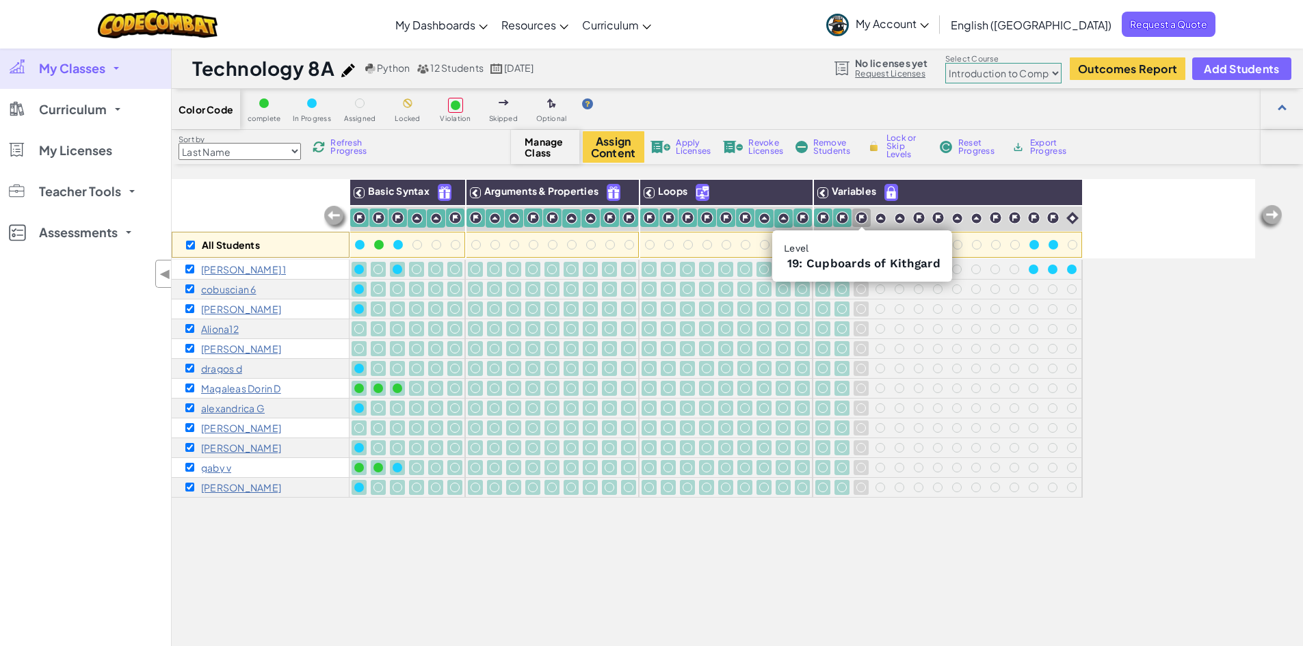
click at [863, 224] on img at bounding box center [861, 217] width 13 height 13
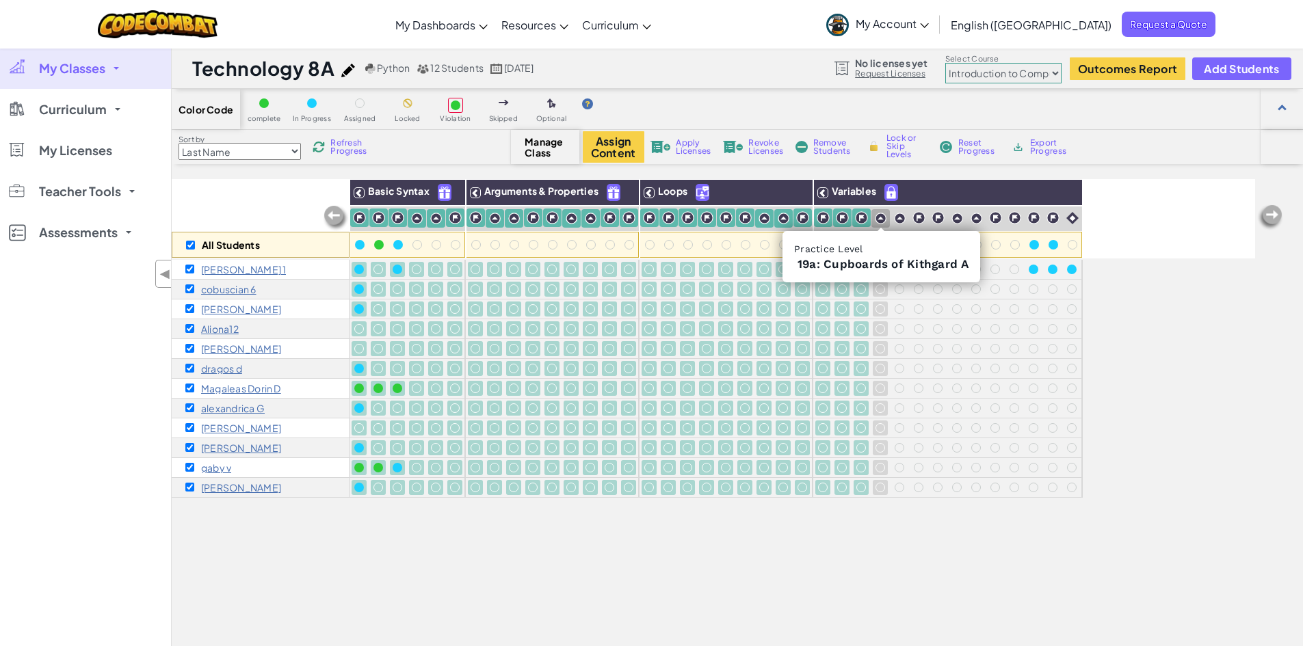
click at [873, 222] on div at bounding box center [880, 218] width 18 height 18
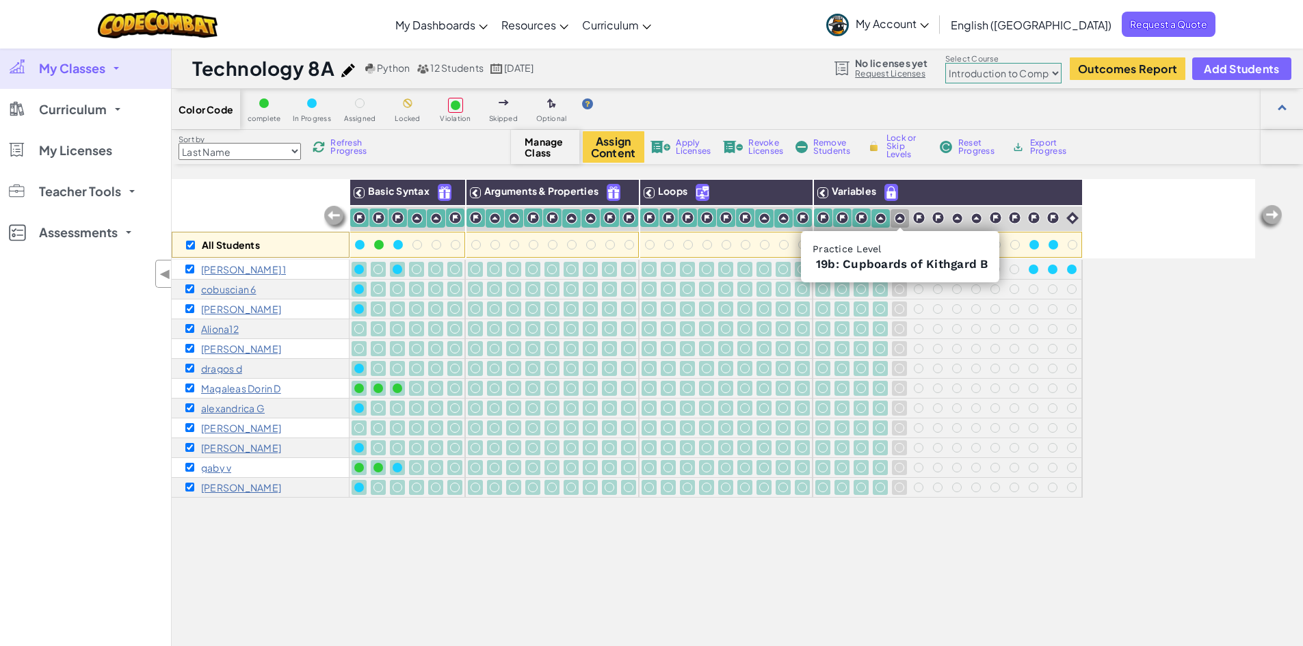
click at [900, 222] on img at bounding box center [900, 219] width 12 height 12
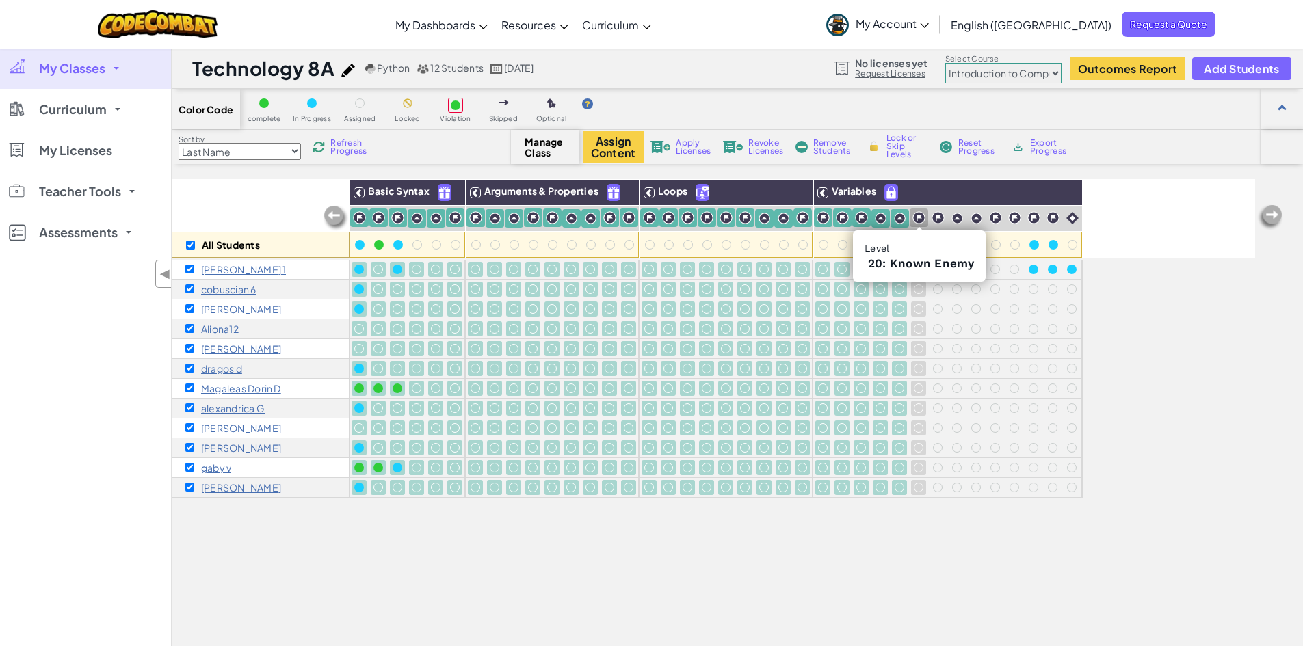
click at [911, 219] on div at bounding box center [918, 218] width 18 height 18
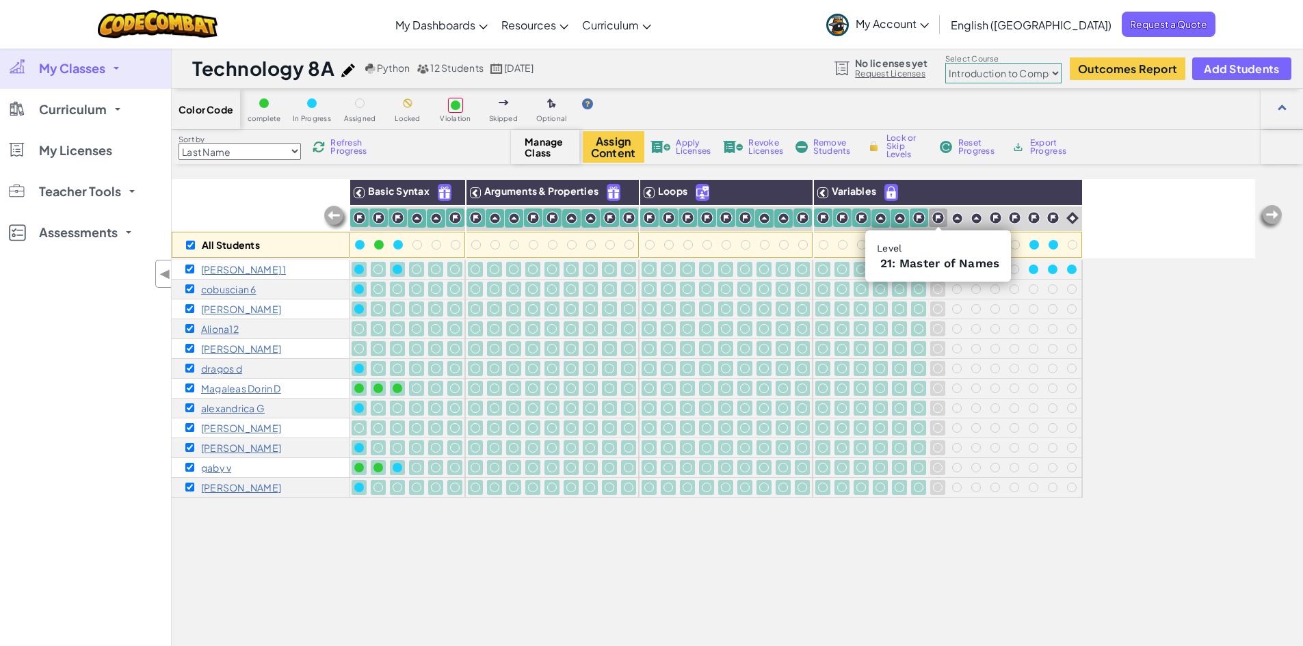
click at [933, 216] on img at bounding box center [937, 217] width 13 height 13
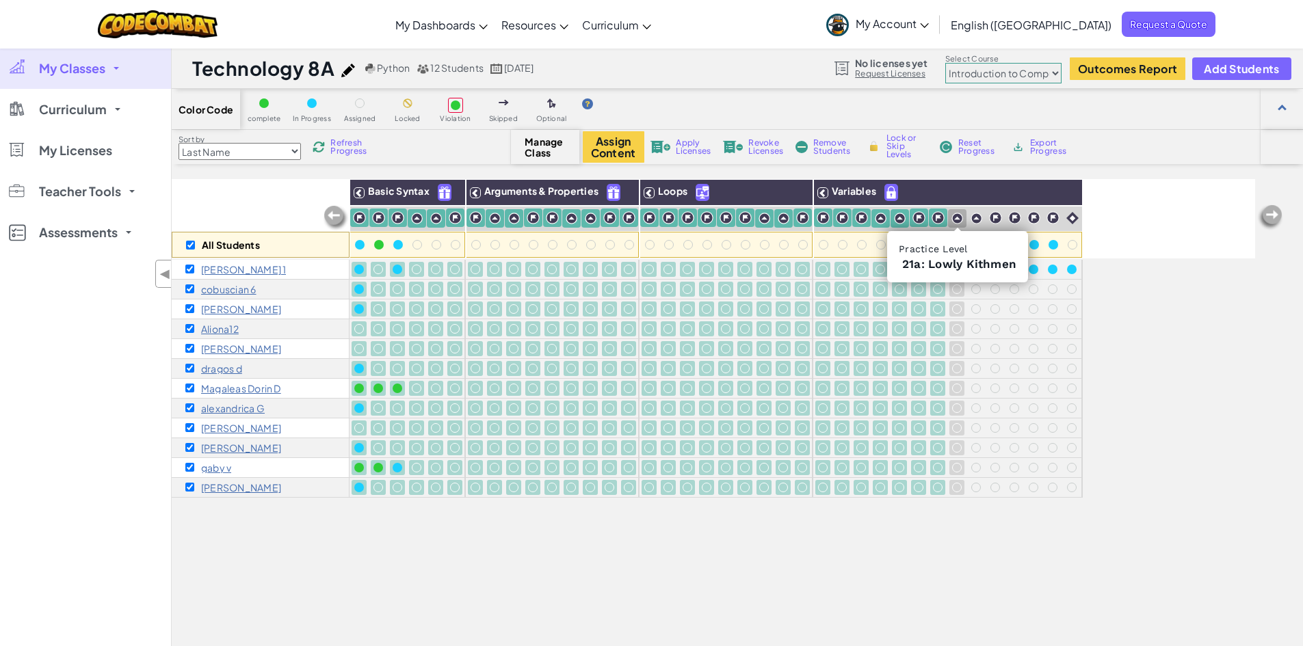
click at [963, 218] on div at bounding box center [957, 218] width 18 height 18
click at [983, 217] on div at bounding box center [976, 218] width 18 height 18
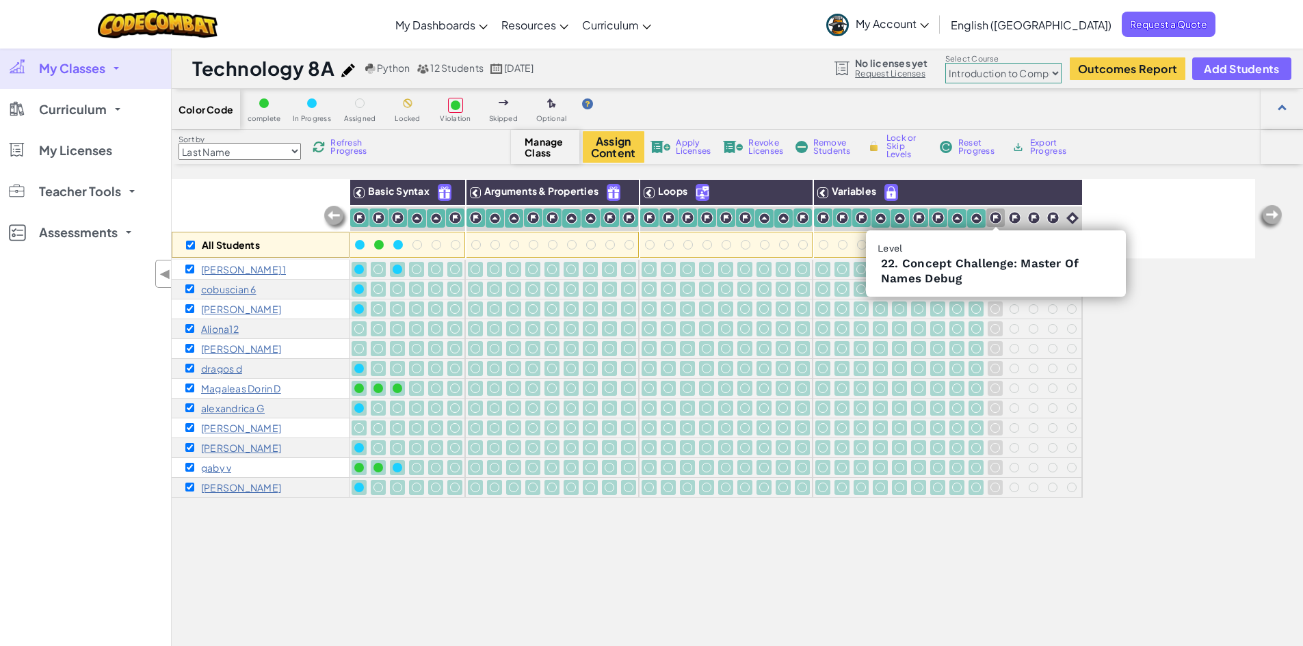
click at [1000, 221] on img at bounding box center [995, 217] width 13 height 13
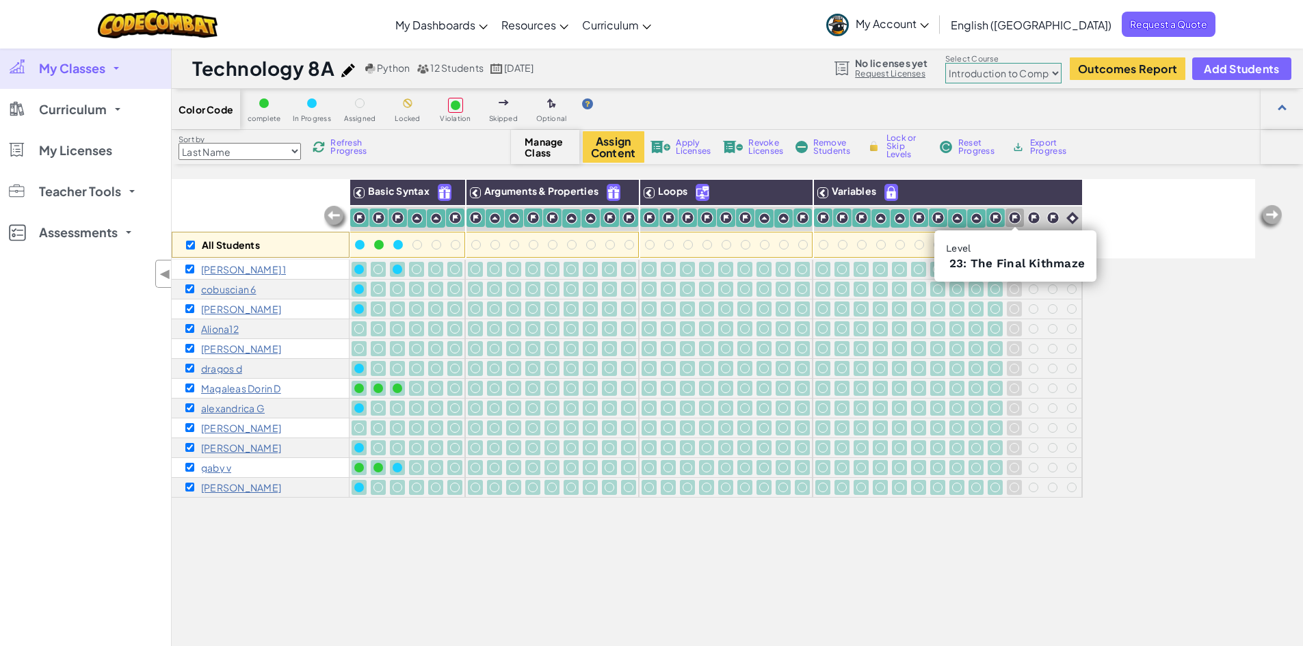
click at [1011, 223] on img at bounding box center [1014, 217] width 13 height 13
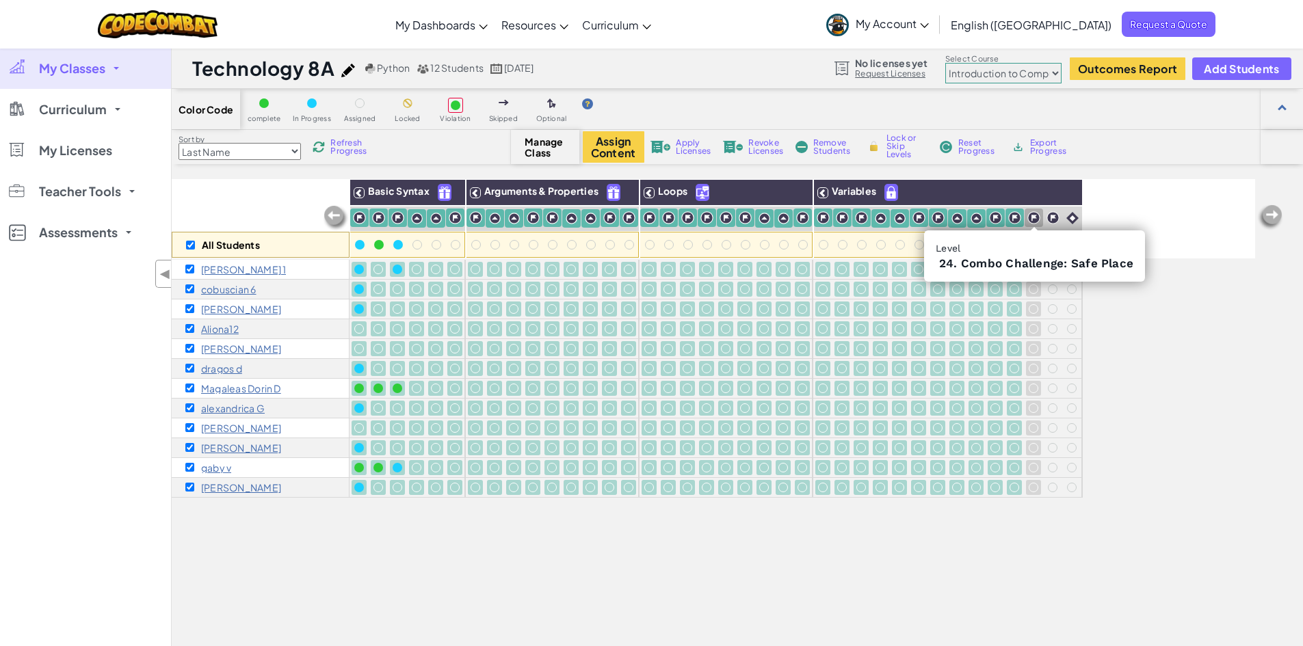
click at [1037, 222] on img at bounding box center [1033, 217] width 13 height 13
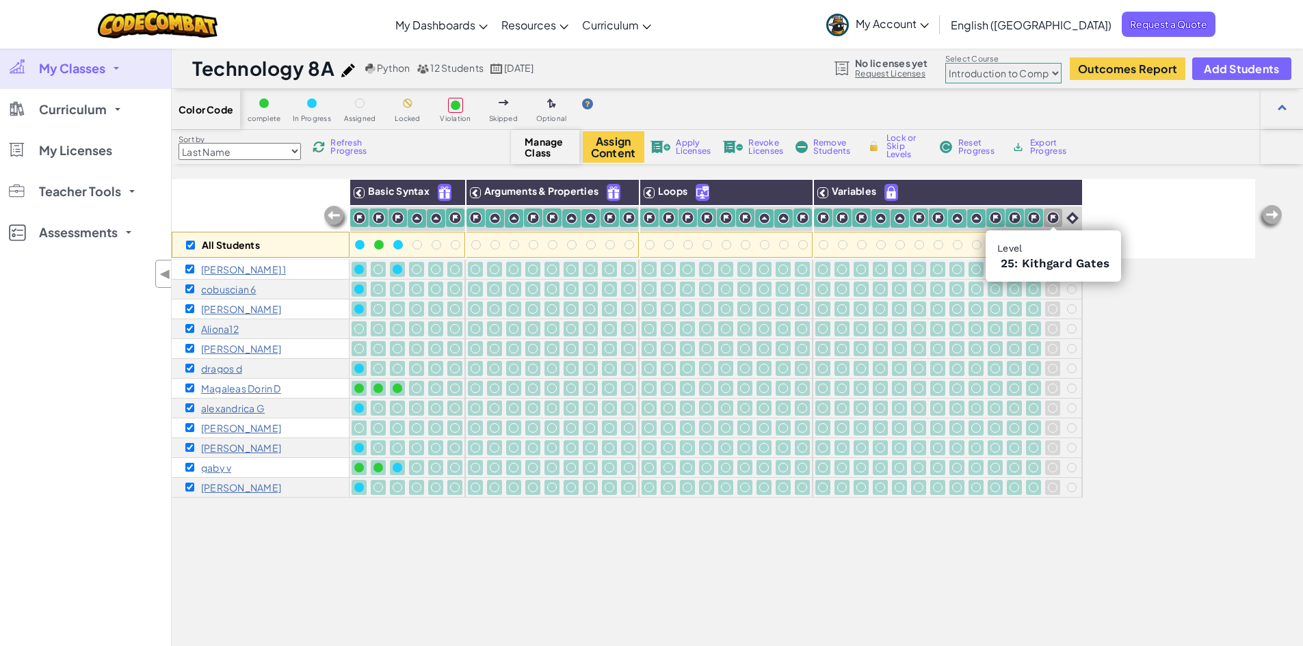
click at [1045, 221] on div at bounding box center [1052, 218] width 18 height 18
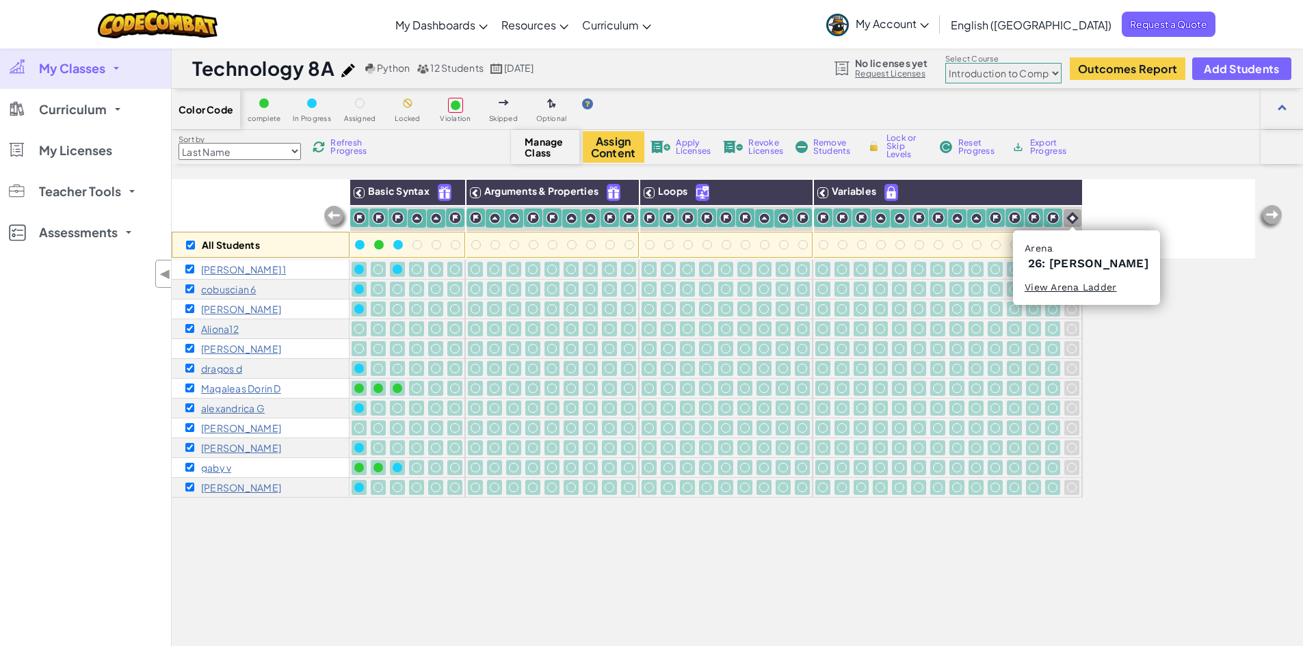
click at [1070, 220] on img at bounding box center [1072, 218] width 12 height 12
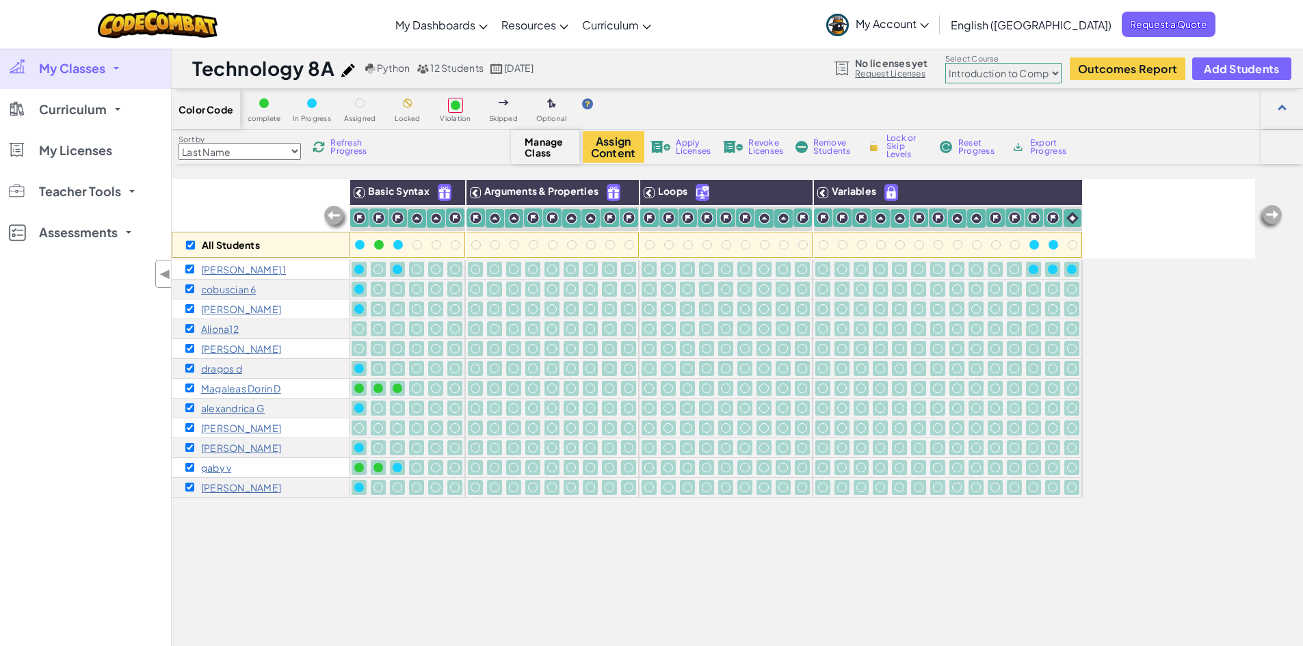
click at [1274, 215] on img at bounding box center [1269, 217] width 27 height 27
click at [689, 155] on span "Apply Licenses" at bounding box center [693, 147] width 35 height 16
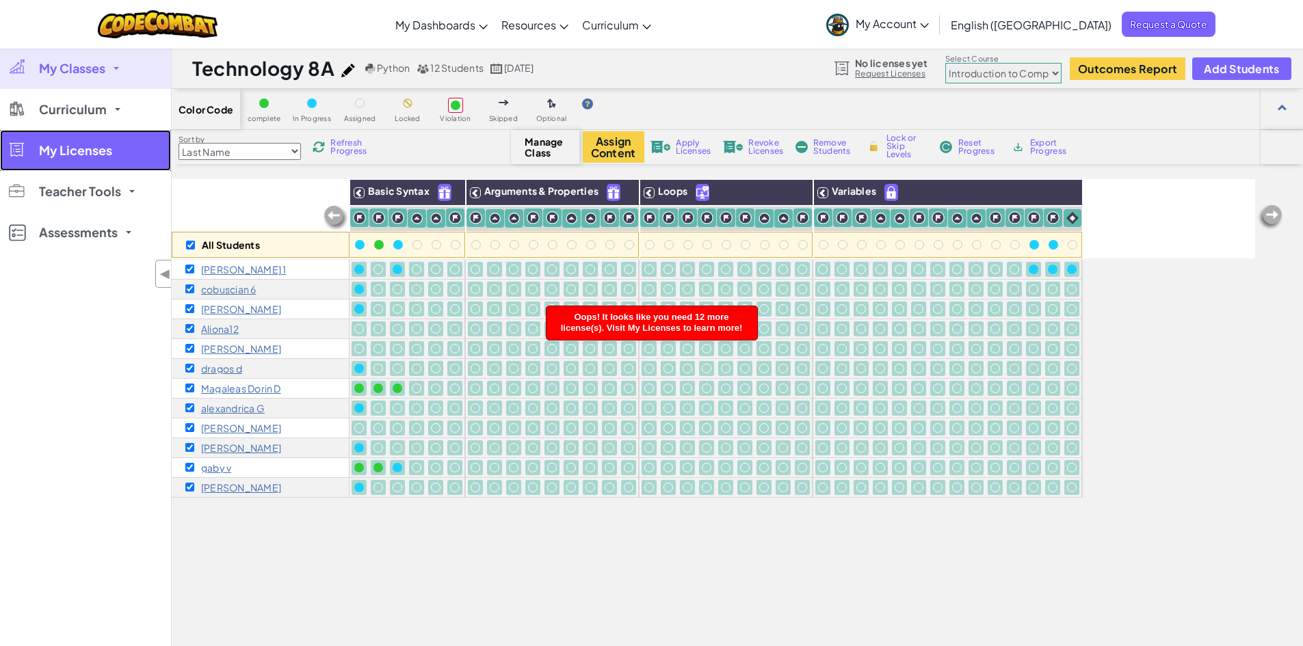
click at [71, 162] on link "My Licenses" at bounding box center [85, 150] width 171 height 41
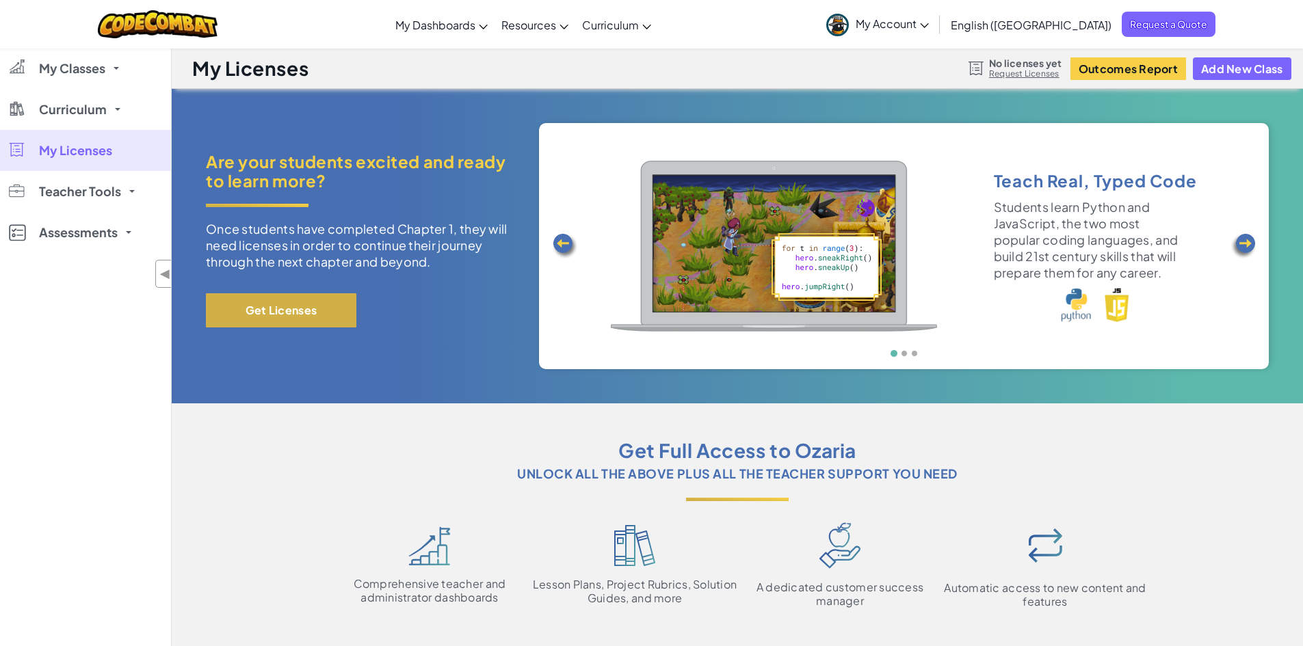
click at [280, 315] on button "Get Licenses" at bounding box center [281, 310] width 150 height 34
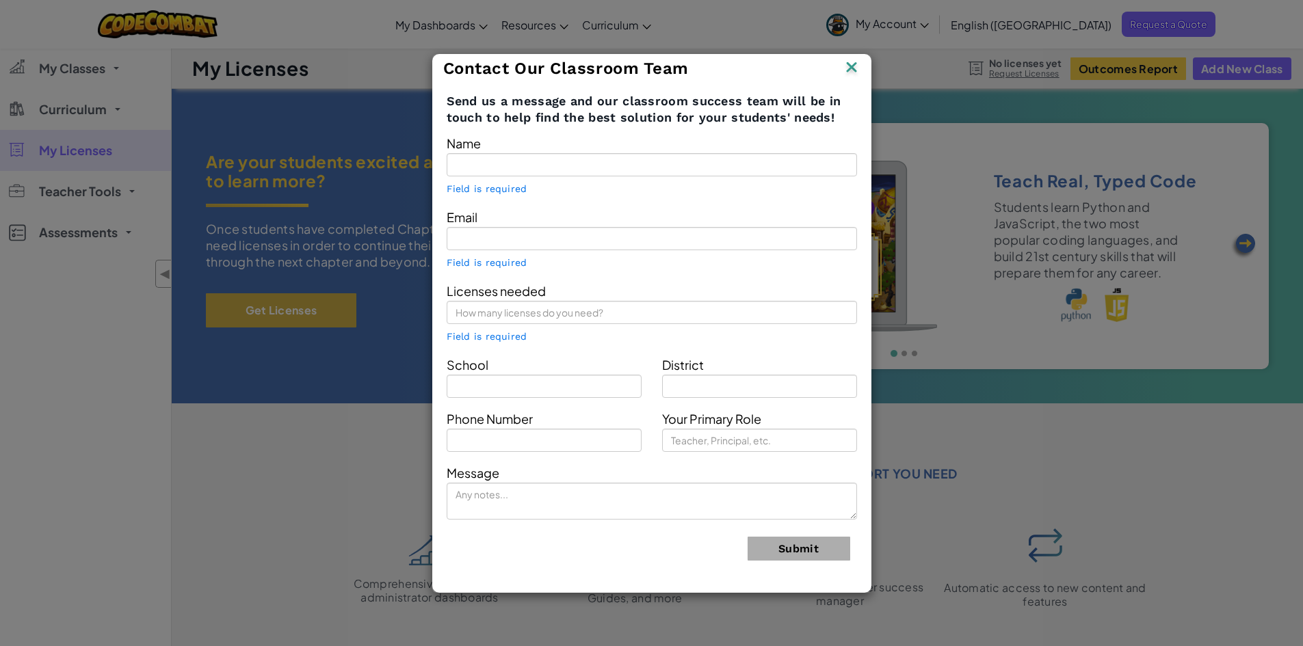
type input "[PERSON_NAME]"
type input "[EMAIL_ADDRESS]"
type input "Heritage"
type input "[GEOGRAPHIC_DATA]"
type input "Teacher"
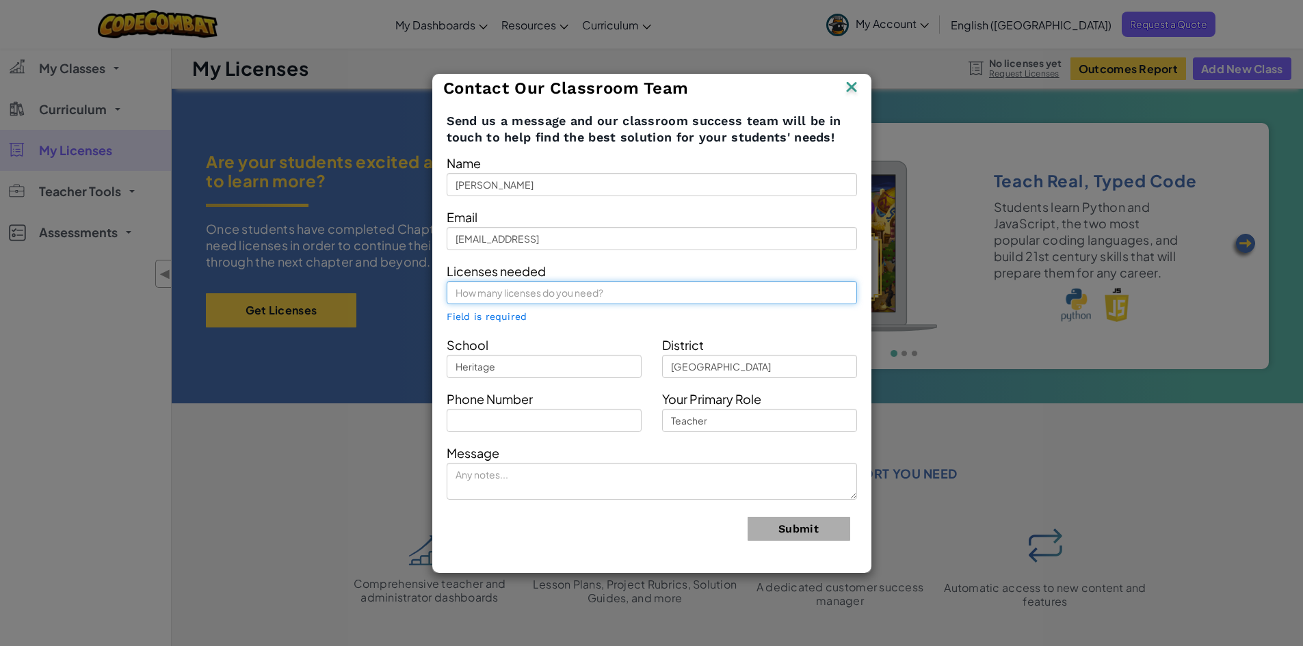
click at [524, 295] on input "text" at bounding box center [651, 292] width 410 height 23
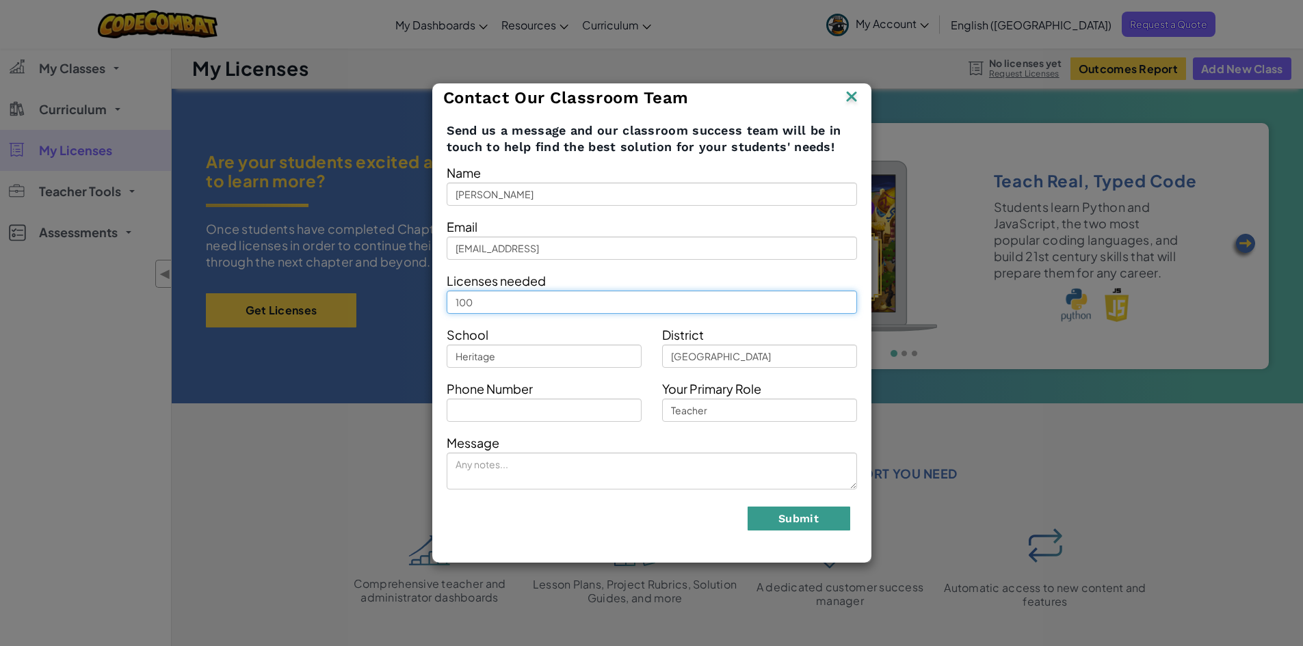
type input "100"
click at [757, 514] on button "Submit" at bounding box center [798, 519] width 103 height 24
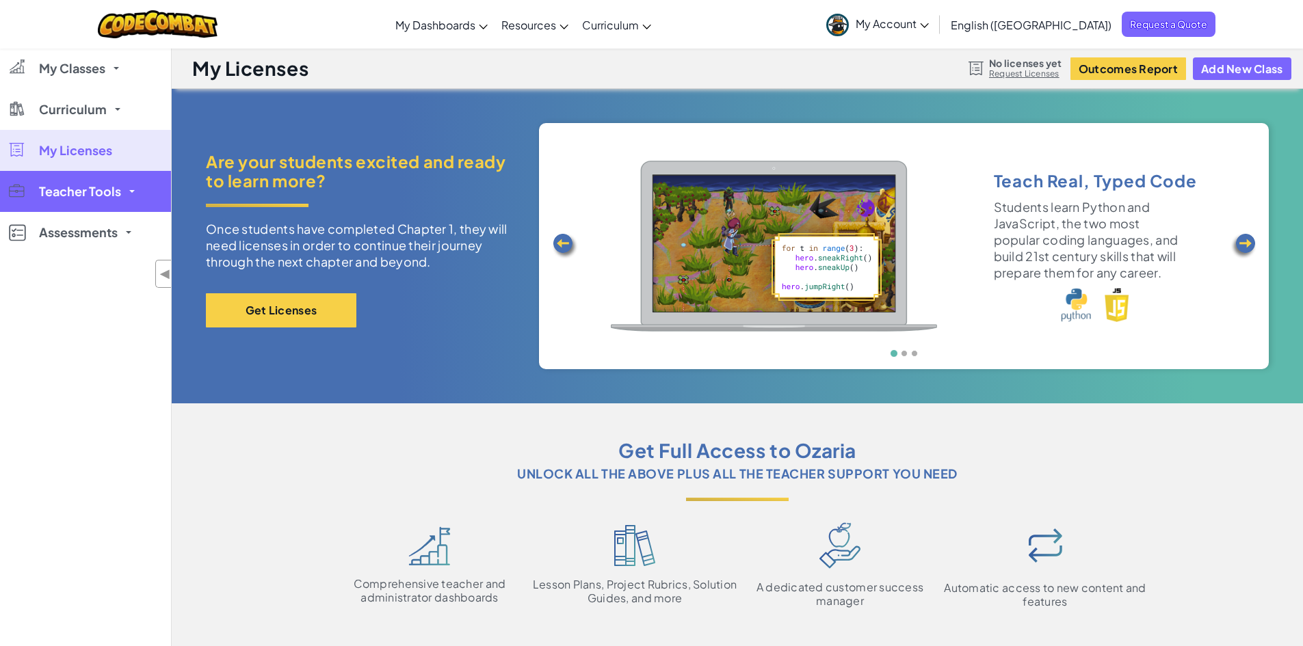
click at [86, 189] on span "Teacher Tools" at bounding box center [80, 191] width 82 height 12
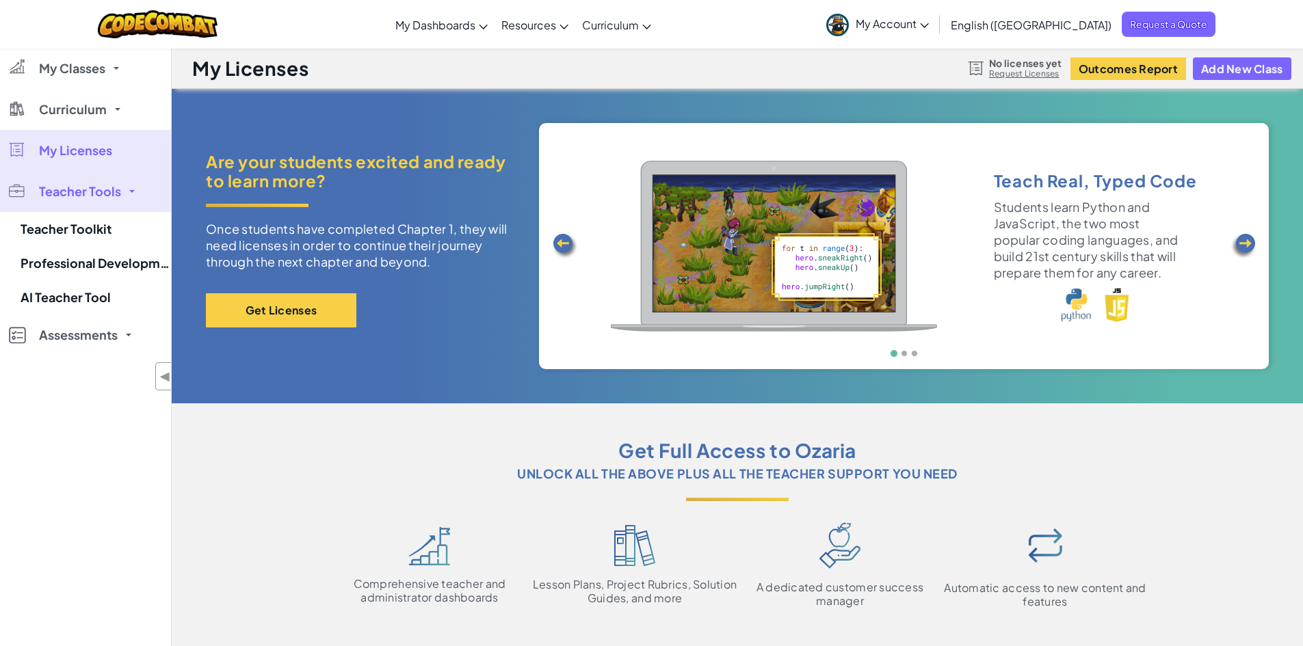
click at [86, 191] on span "Teacher Tools" at bounding box center [80, 191] width 82 height 12
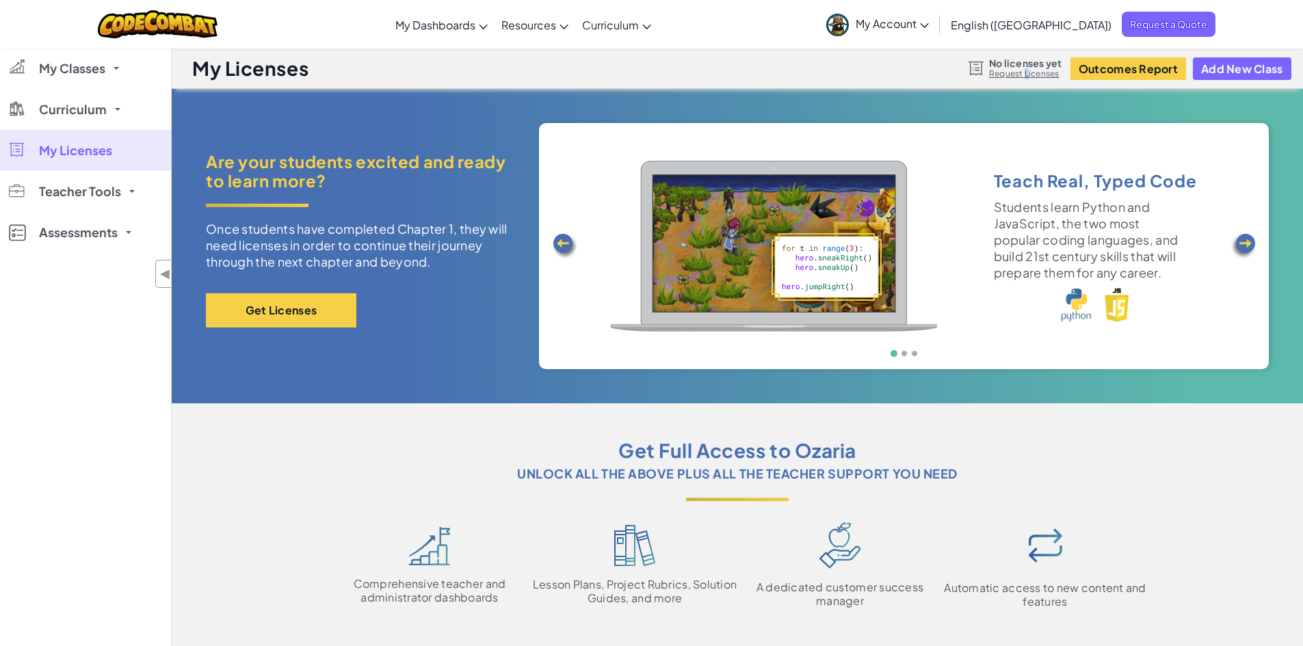
click at [1028, 71] on link "Request Licenses" at bounding box center [1025, 73] width 72 height 11
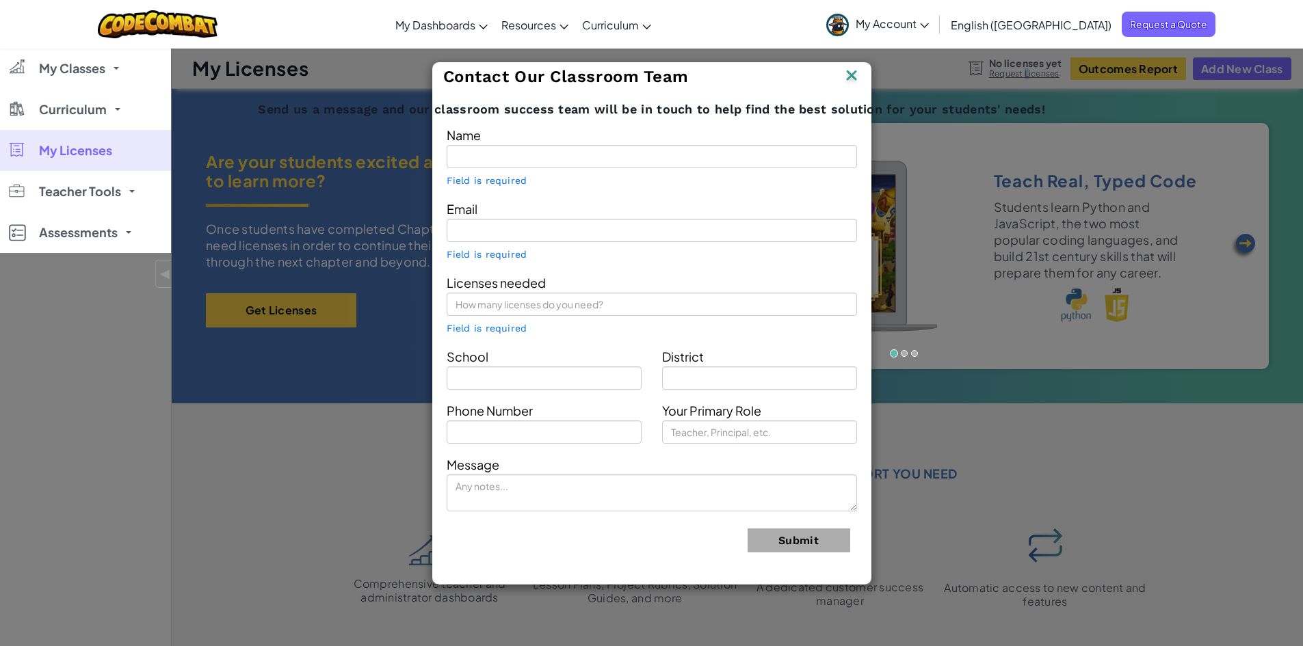
type input "[PERSON_NAME]"
type input "[EMAIL_ADDRESS]"
type input "Heritage"
type input "[GEOGRAPHIC_DATA]"
type input "Teacher"
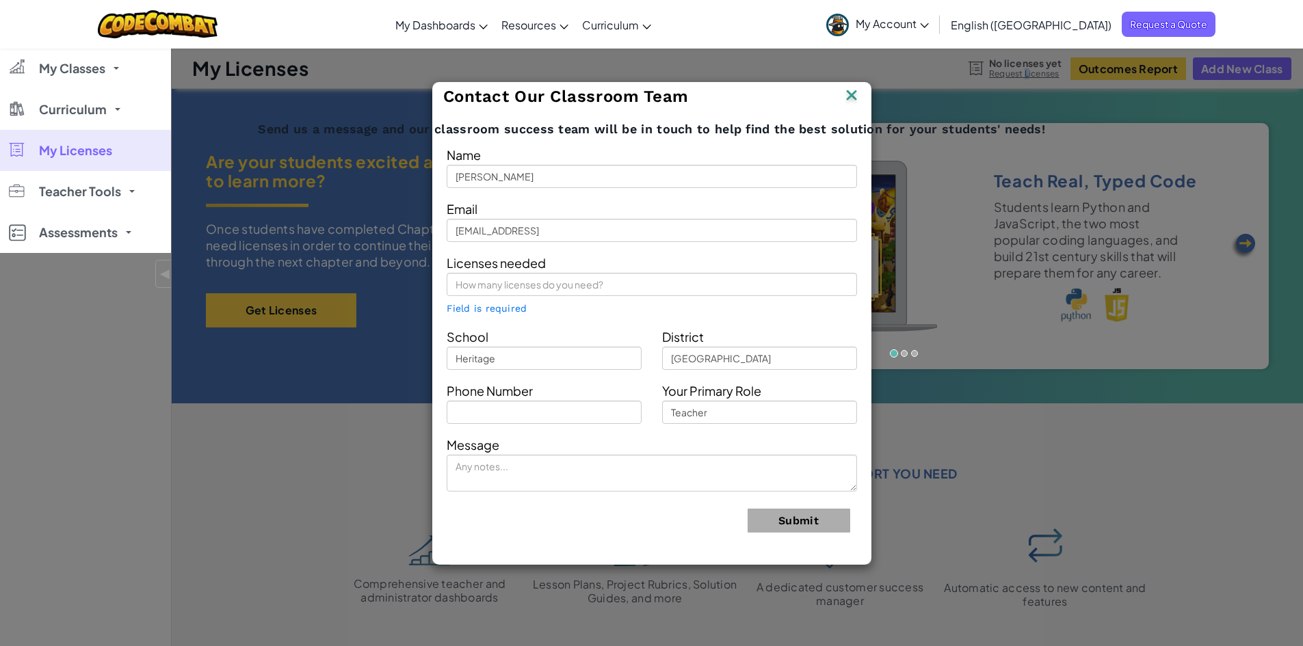
click at [846, 93] on img at bounding box center [851, 96] width 18 height 21
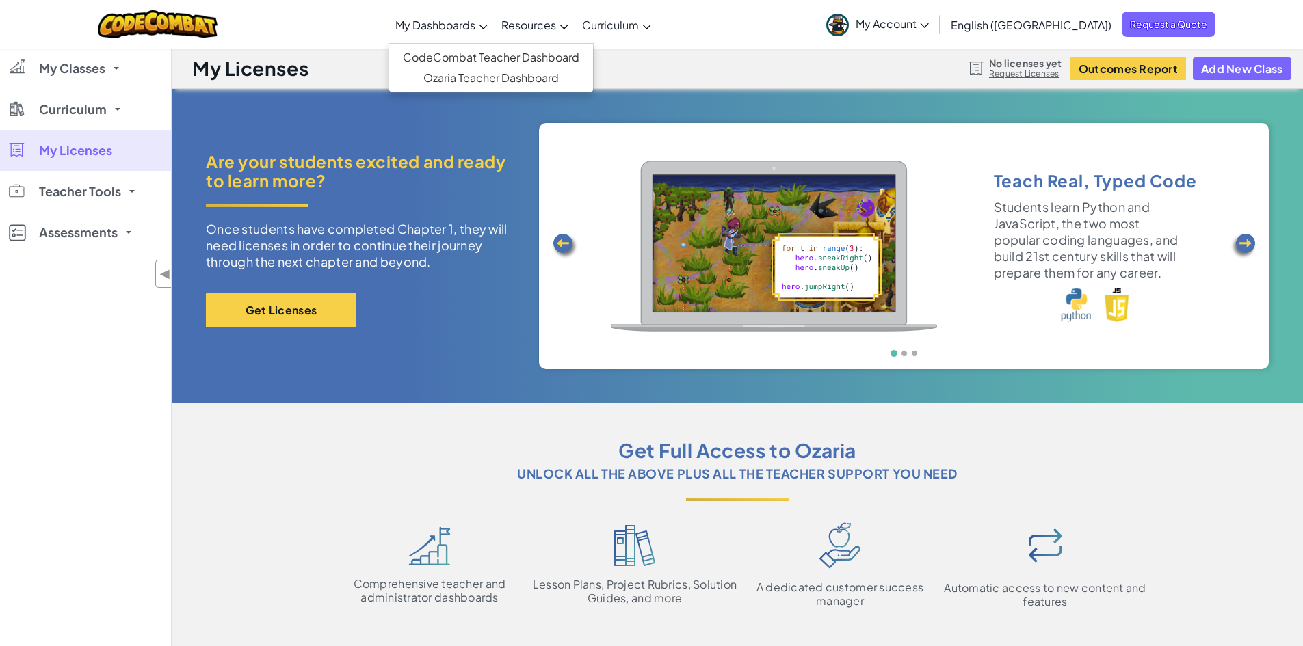
click at [475, 22] on span "My Dashboards" at bounding box center [435, 25] width 80 height 14
click at [493, 62] on link "CodeCombat Teacher Dashboard" at bounding box center [491, 57] width 204 height 21
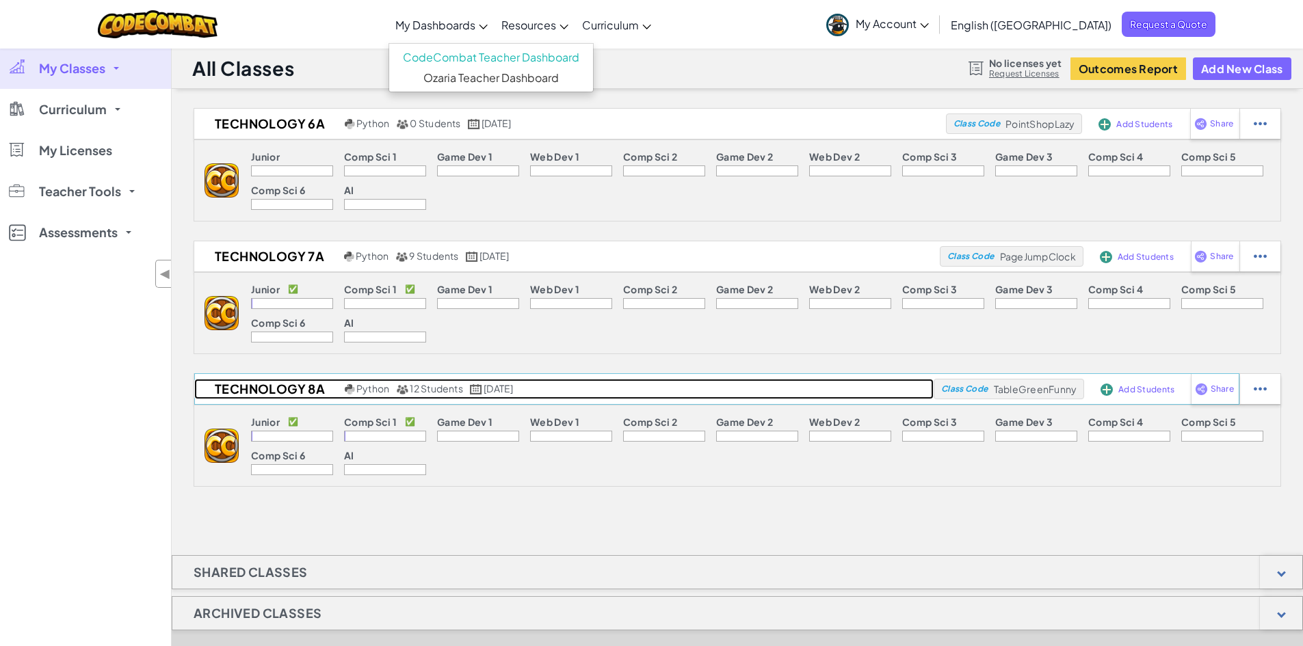
click at [306, 386] on h2 "Technology 8A" at bounding box center [267, 389] width 147 height 21
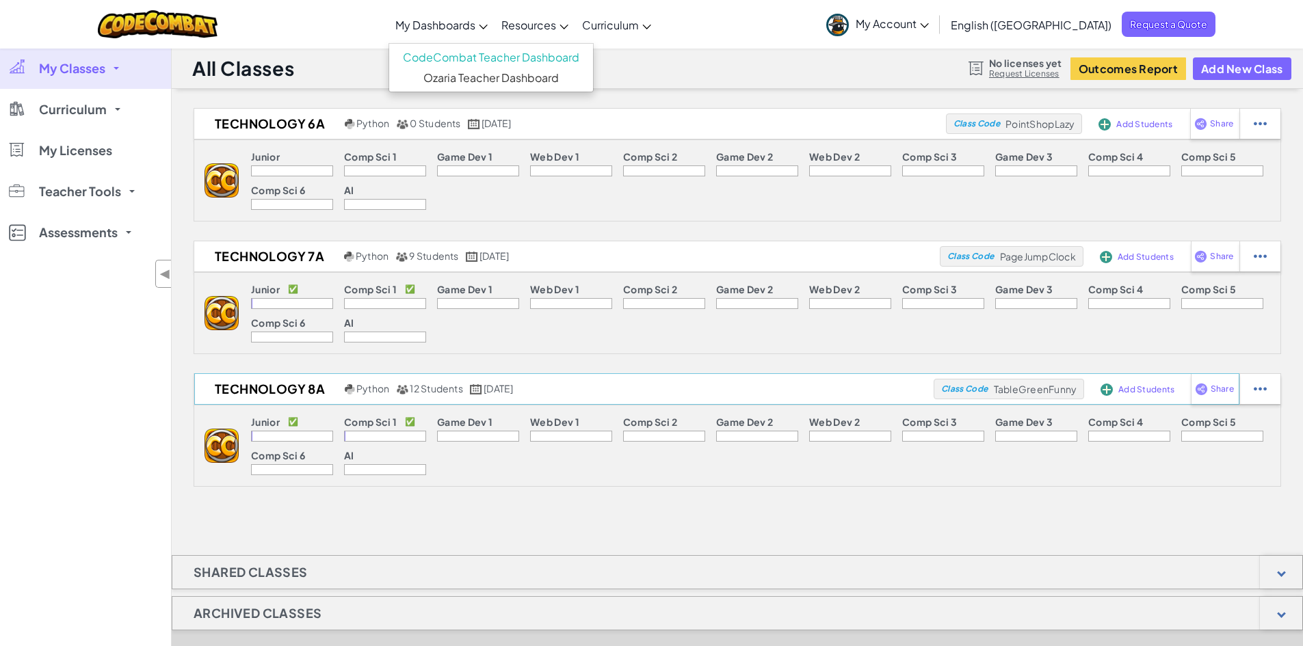
select select "560f1a9f22961295f9427742"
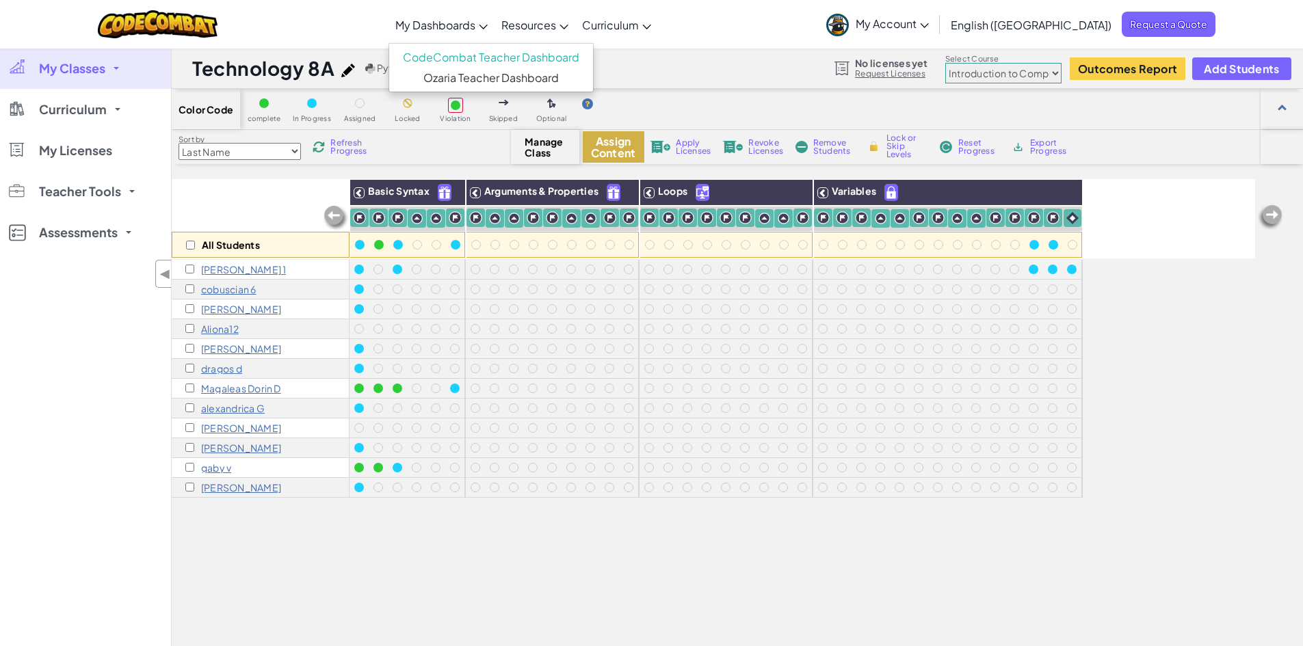
click at [628, 155] on button "Assign Content" at bounding box center [614, 146] width 62 height 31
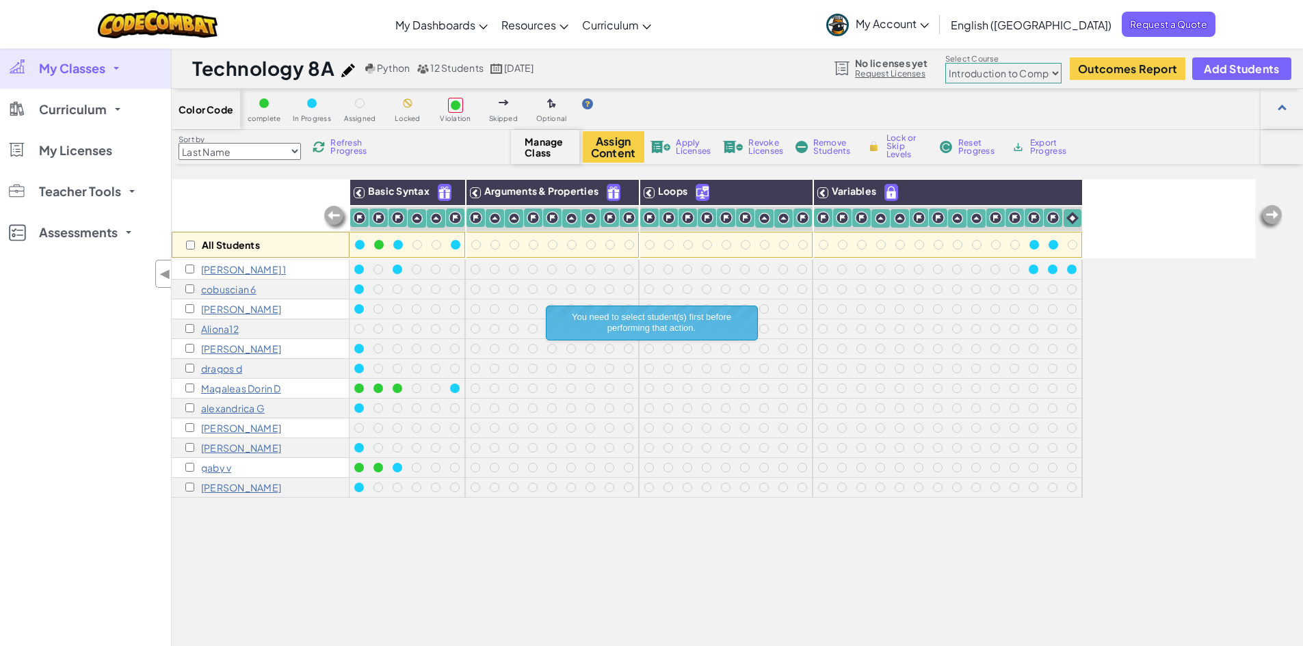
click at [185, 243] on div "All Students" at bounding box center [261, 245] width 178 height 26
click at [191, 248] on input "checkbox" at bounding box center [190, 245] width 9 height 9
checkbox input "true"
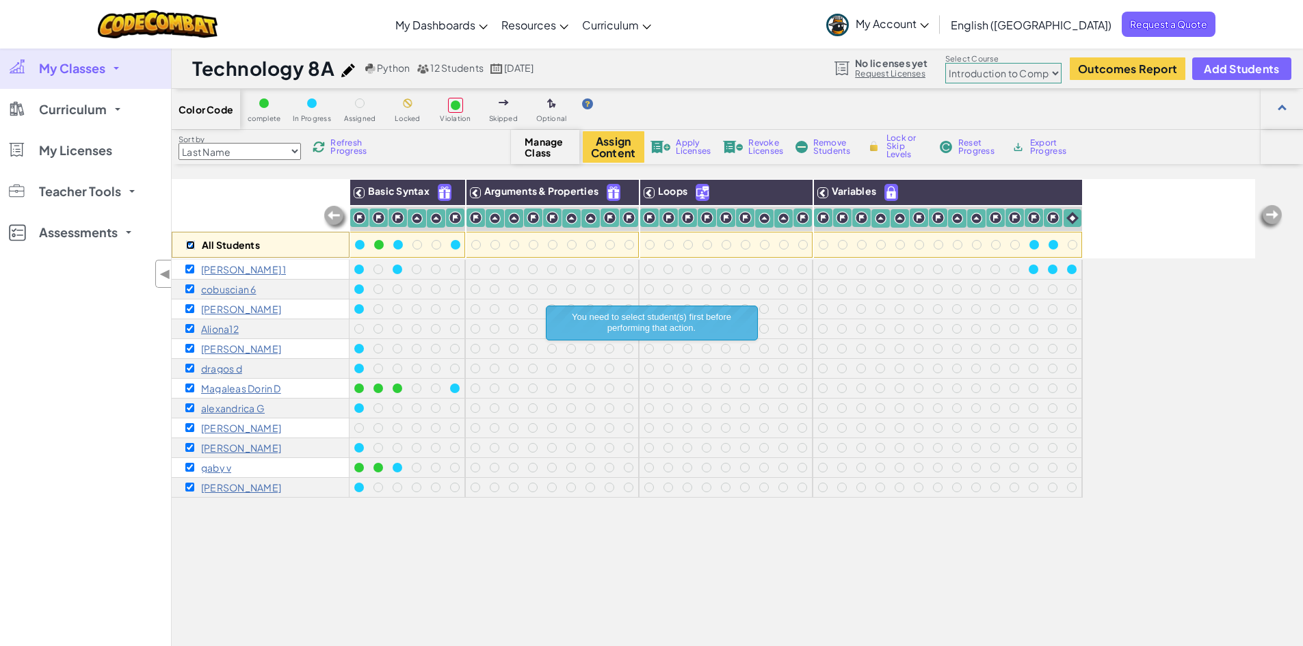
checkbox input "true"
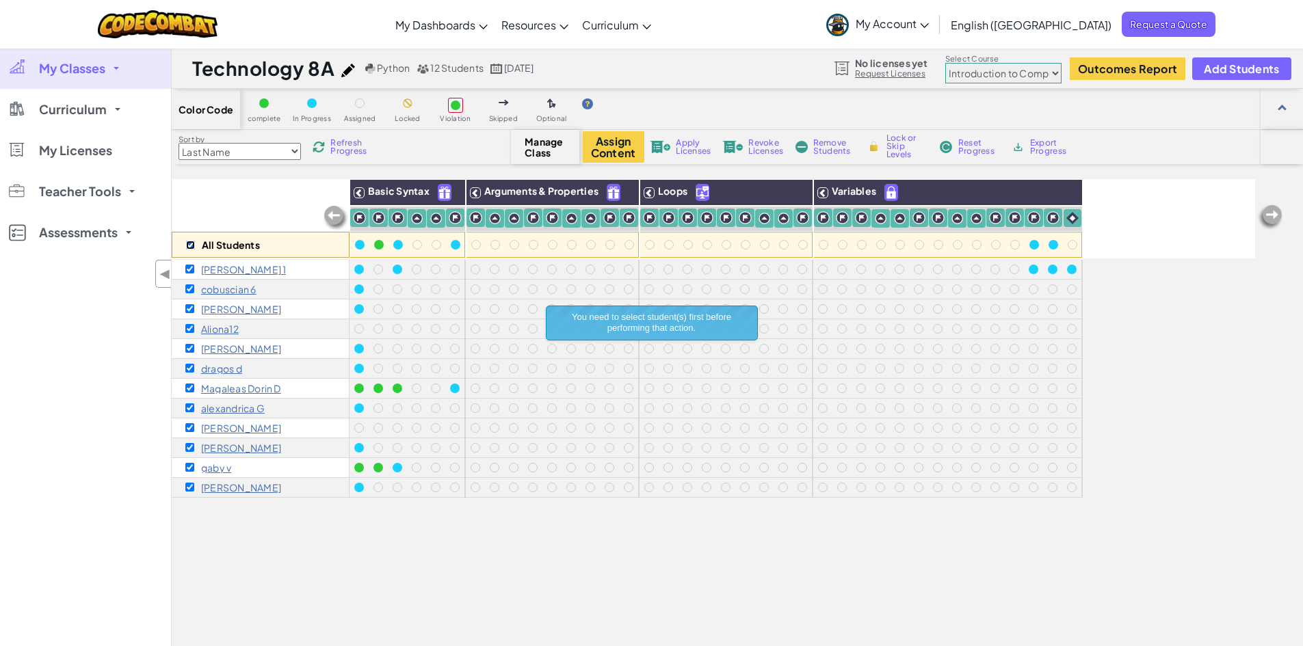
checkbox input "true"
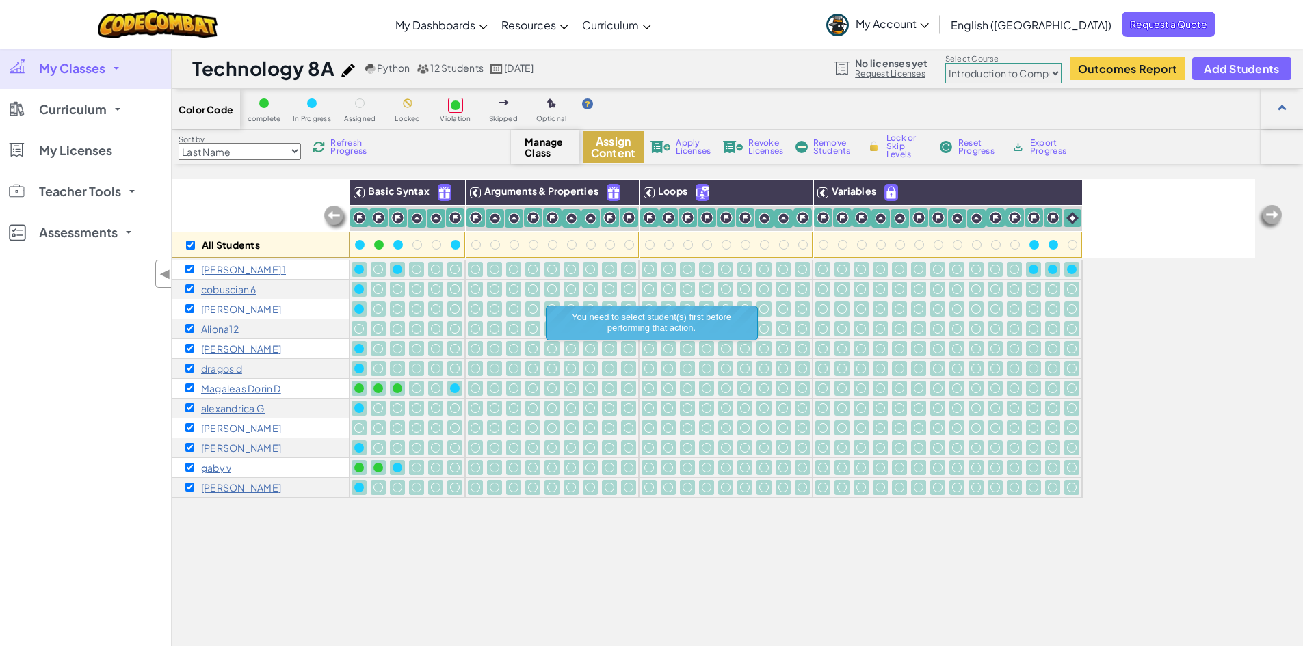
click at [611, 144] on button "Assign Content" at bounding box center [614, 146] width 62 height 31
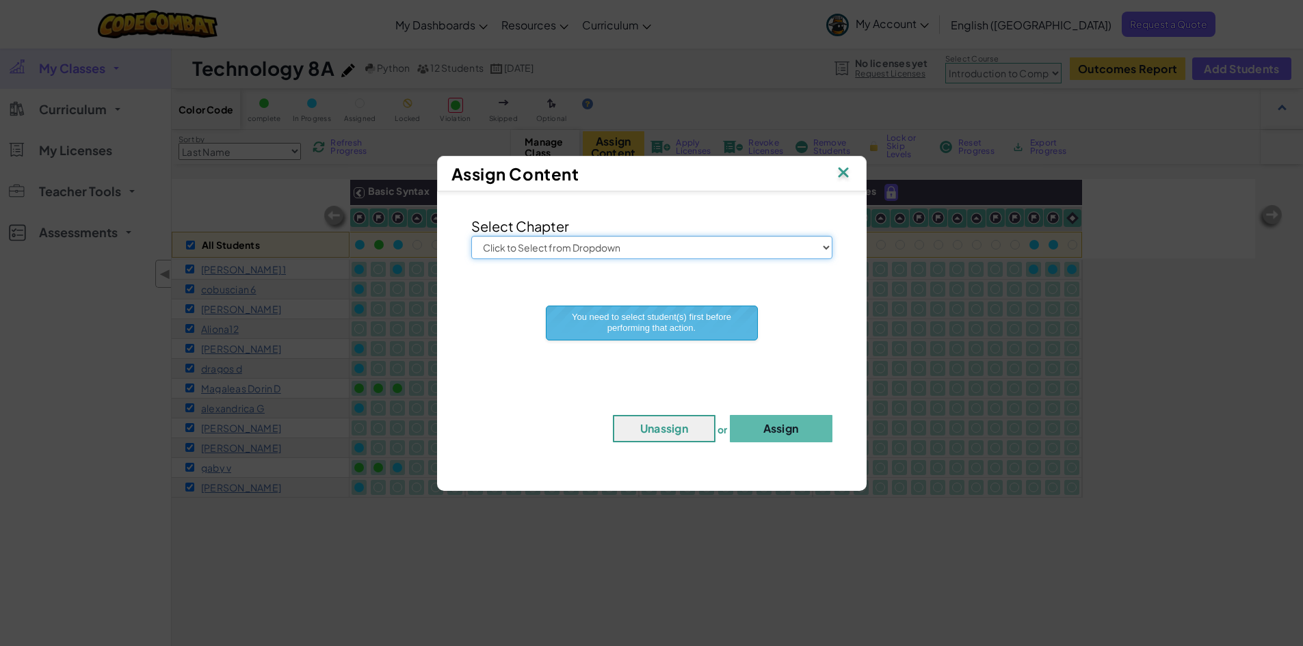
click at [605, 245] on select "Click to Select from Dropdown Junior Introduction to Computer Science Game Deve…" at bounding box center [651, 247] width 361 height 23
select select "Junior"
click at [471, 236] on select "Click to Select from Dropdown Junior Introduction to Computer Science Game Deve…" at bounding box center [651, 247] width 361 height 23
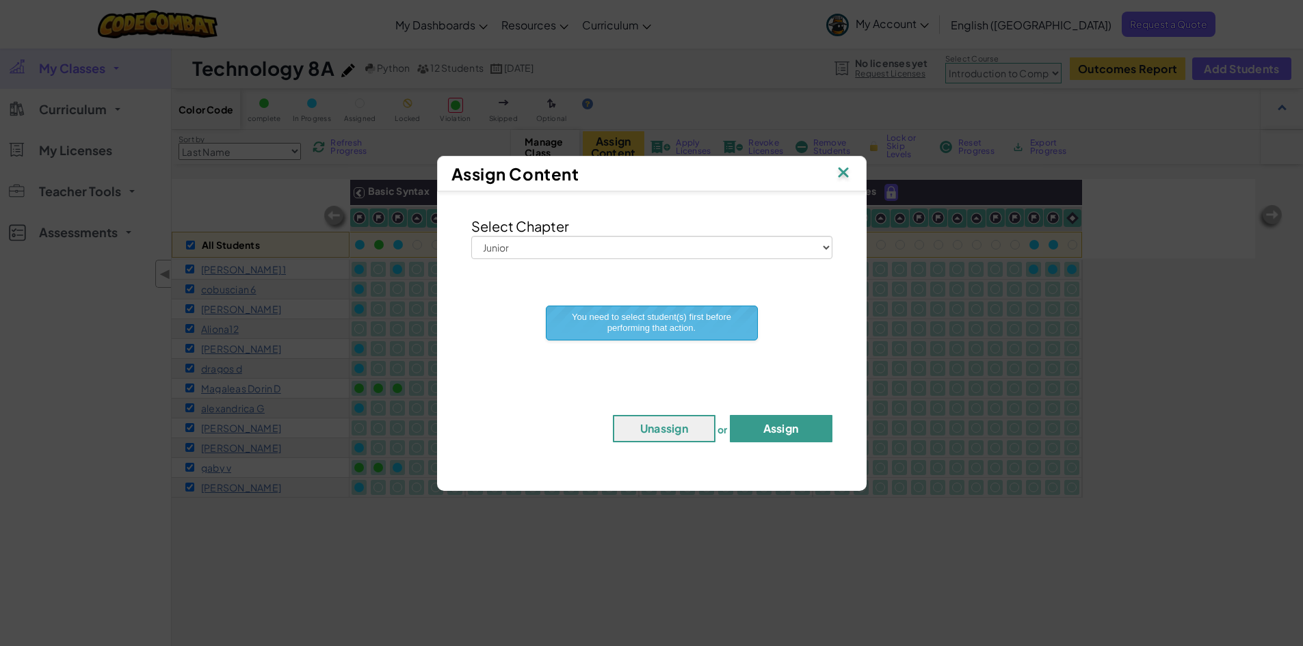
click at [780, 432] on button "Assign" at bounding box center [781, 428] width 103 height 27
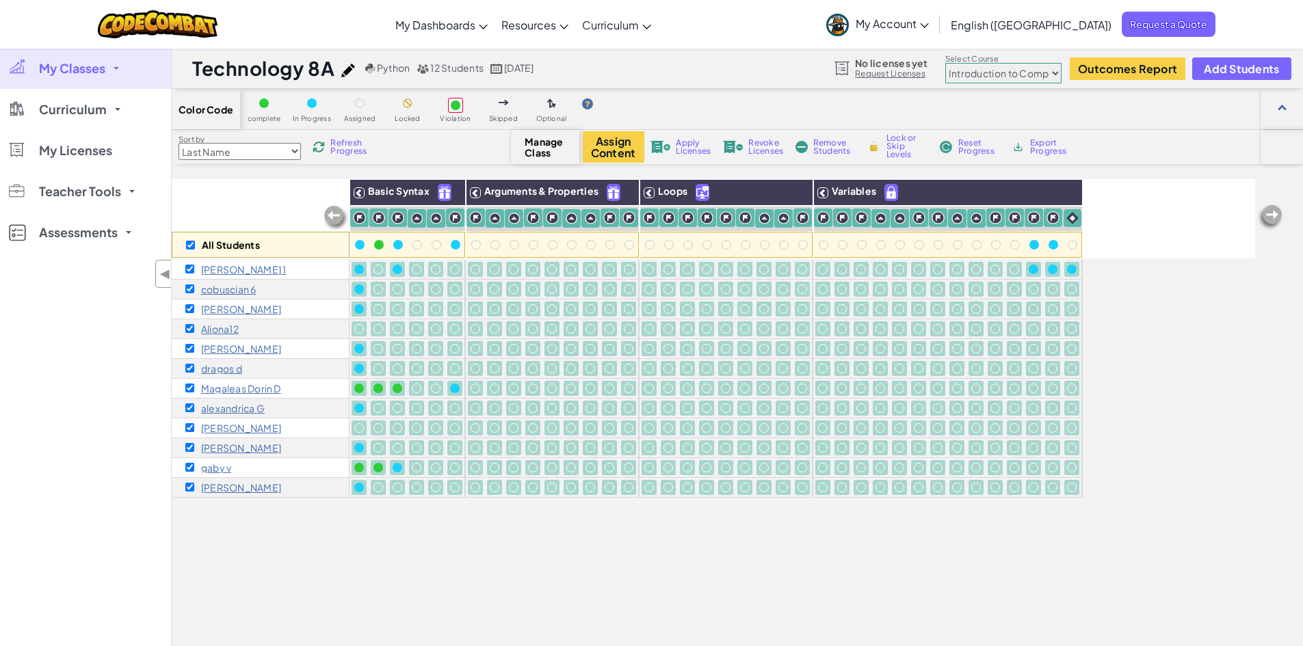
click at [694, 151] on span "Apply Licenses" at bounding box center [693, 147] width 35 height 16
click at [299, 149] on select "Last Name first Name Progress (High to Low) Progress (Low to Hight)" at bounding box center [239, 151] width 122 height 17
click at [299, 148] on select "Last Name first Name Progress (High to Low) Progress (Low to Hight)" at bounding box center [239, 151] width 122 height 17
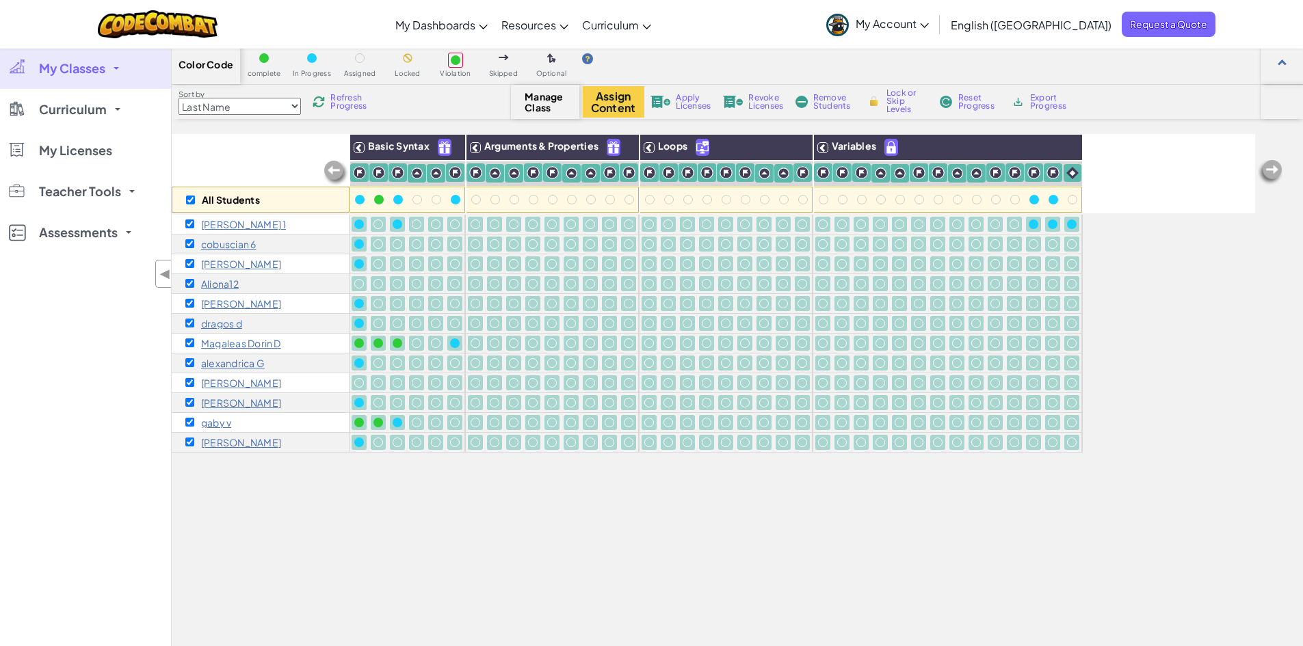
scroll to position [68, 0]
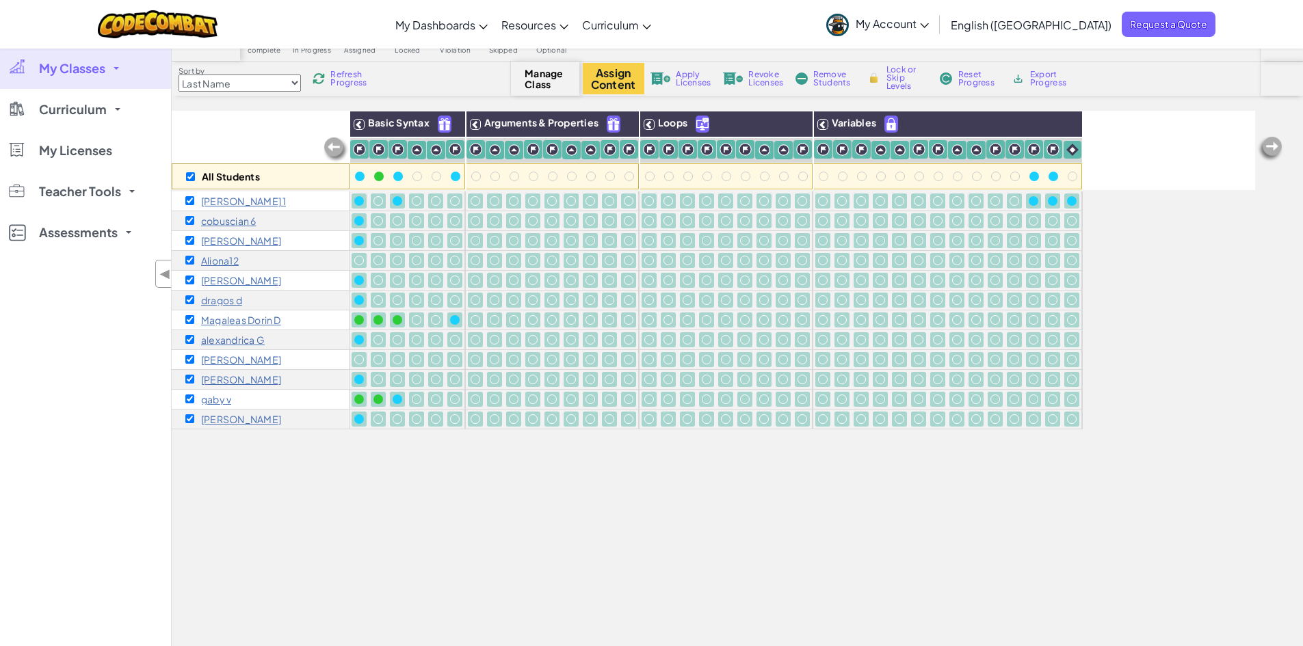
click at [699, 81] on span "Apply Licenses" at bounding box center [693, 78] width 35 height 16
click at [696, 79] on span "Apply Licenses" at bounding box center [693, 78] width 35 height 16
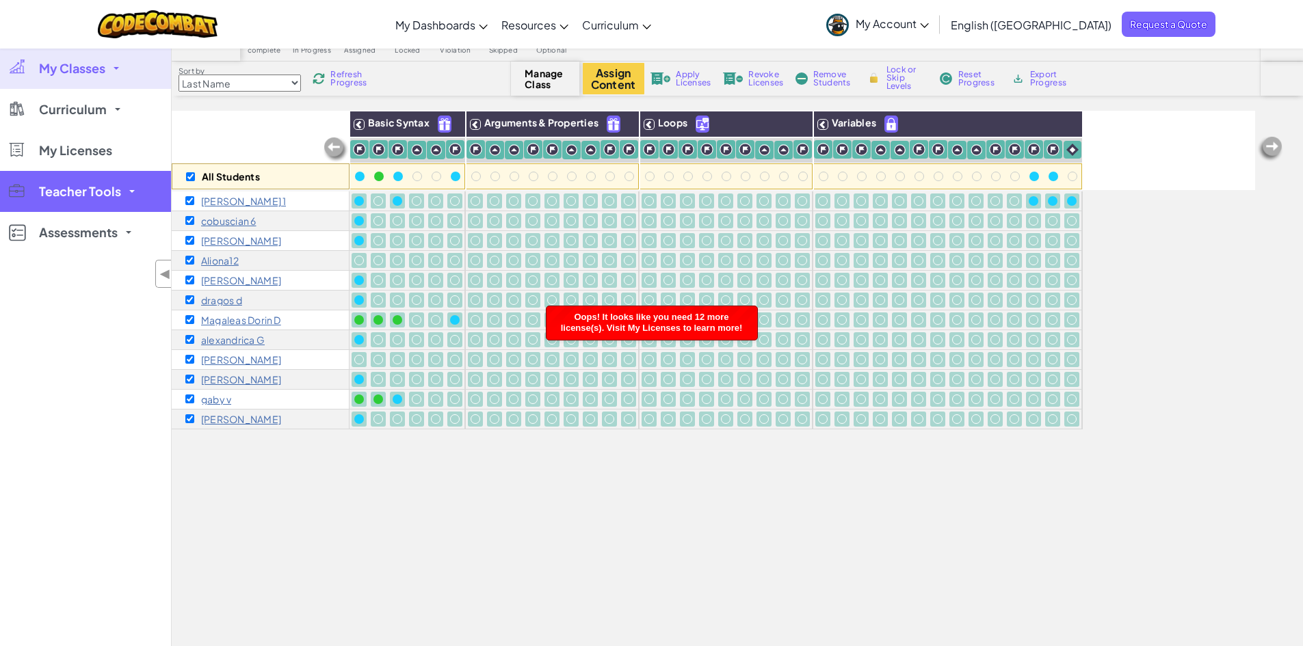
click at [123, 197] on link "Teacher Tools" at bounding box center [85, 191] width 171 height 41
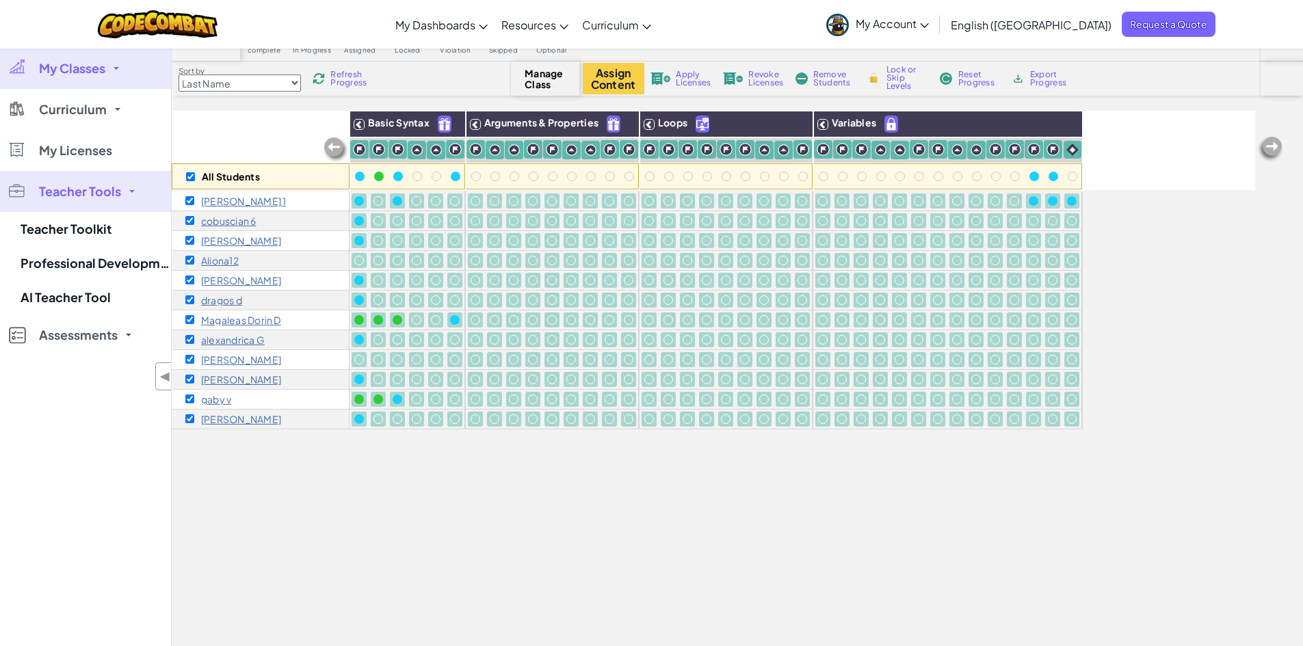
click at [126, 200] on link "Teacher Tools" at bounding box center [85, 191] width 171 height 41
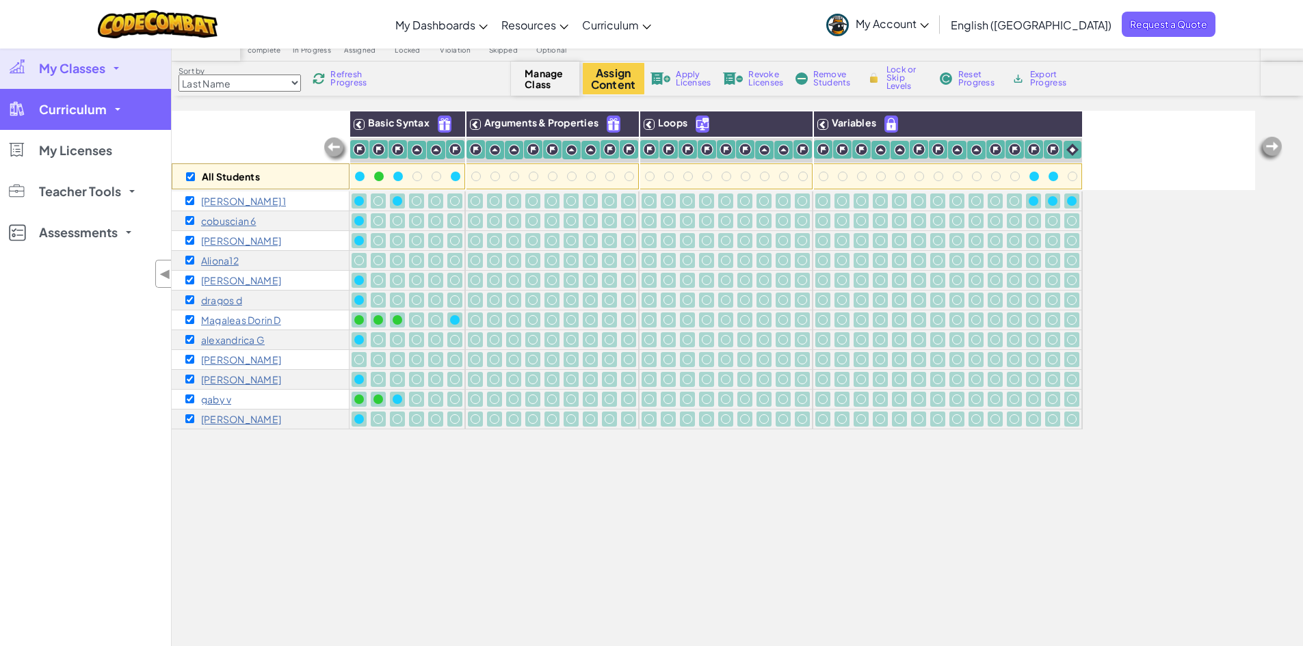
click at [66, 113] on span "Curriculum" at bounding box center [73, 109] width 68 height 12
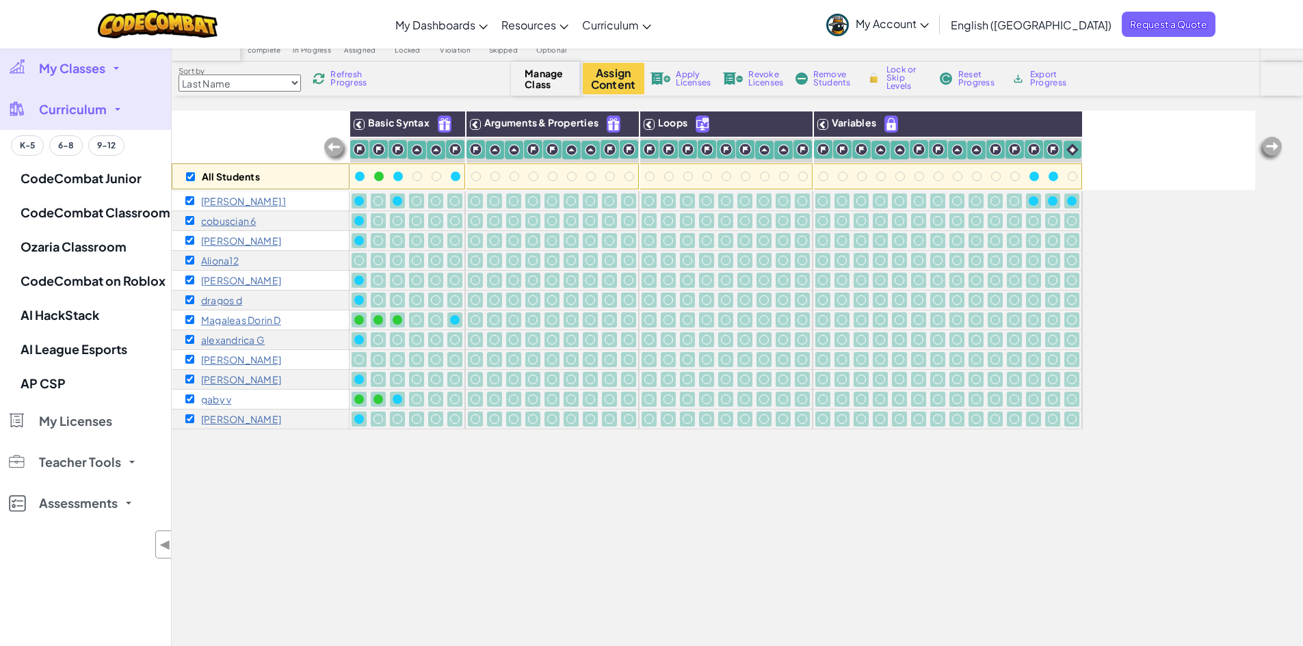
click at [78, 118] on link "Curriculum" at bounding box center [85, 109] width 171 height 41
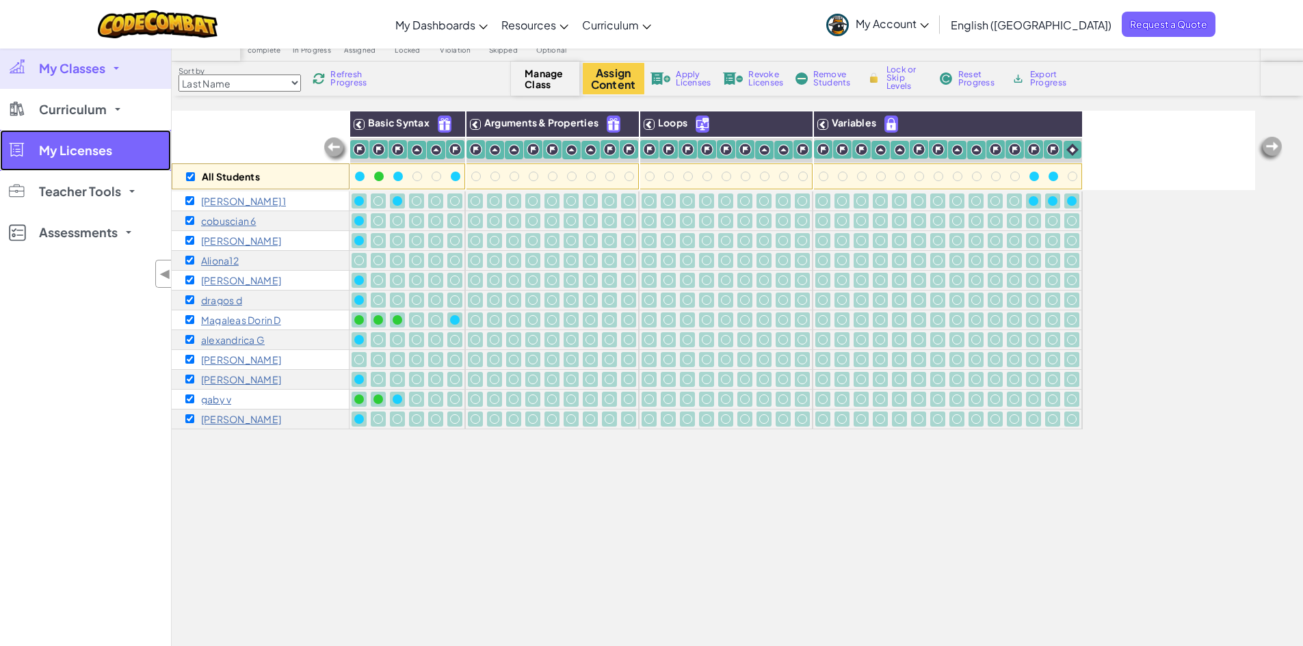
click at [65, 160] on link "My Licenses" at bounding box center [85, 150] width 171 height 41
